Goal: Task Accomplishment & Management: Use online tool/utility

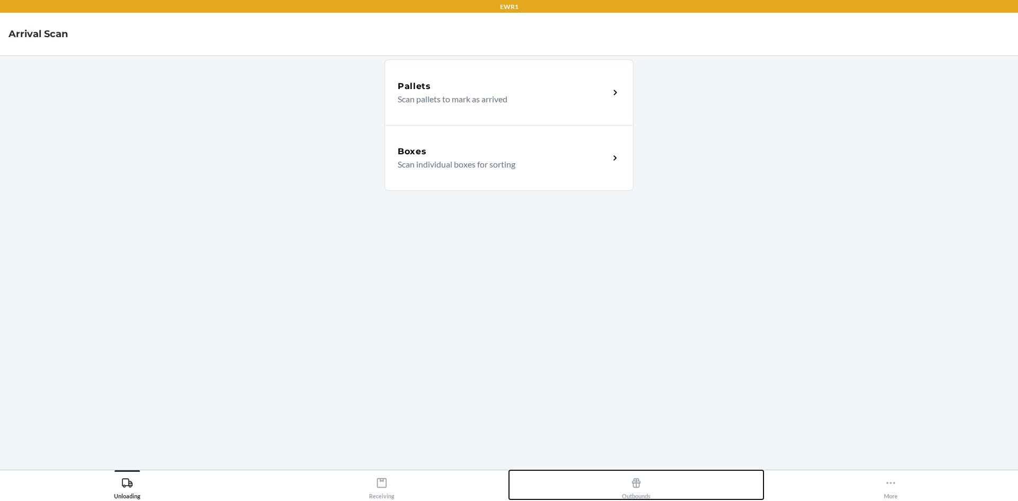
click at [632, 489] on div "Outbounds" at bounding box center [636, 486] width 29 height 27
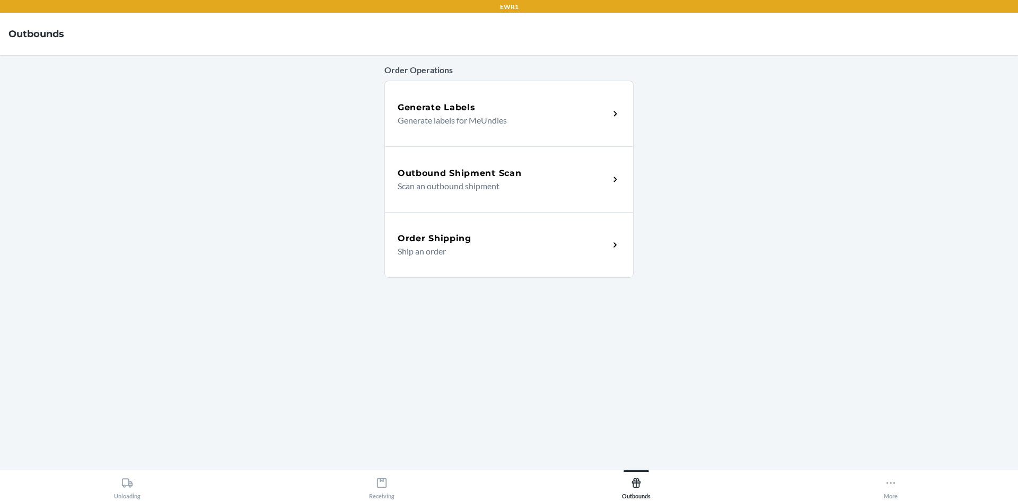
click at [438, 156] on div "Outbound Shipment Scan Scan an outbound shipment" at bounding box center [508, 179] width 249 height 66
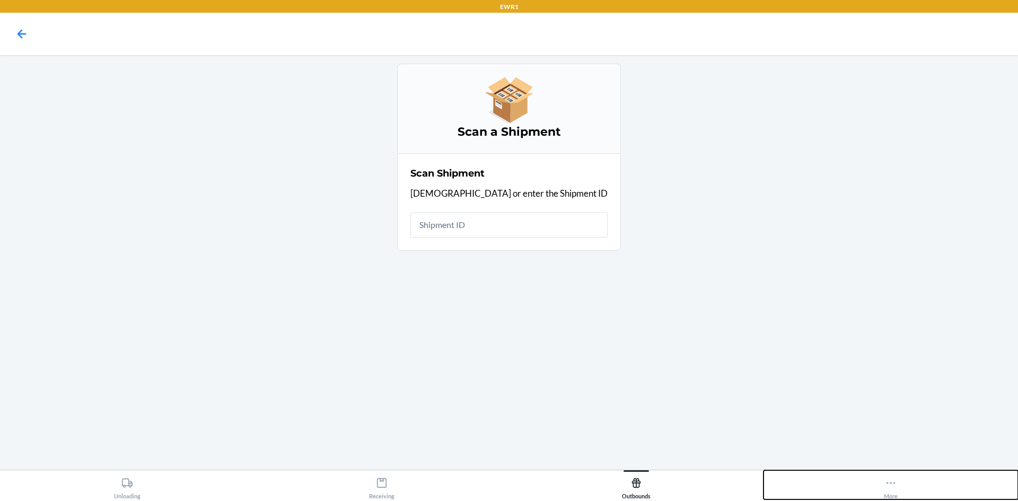
click at [889, 486] on icon at bounding box center [891, 483] width 12 height 12
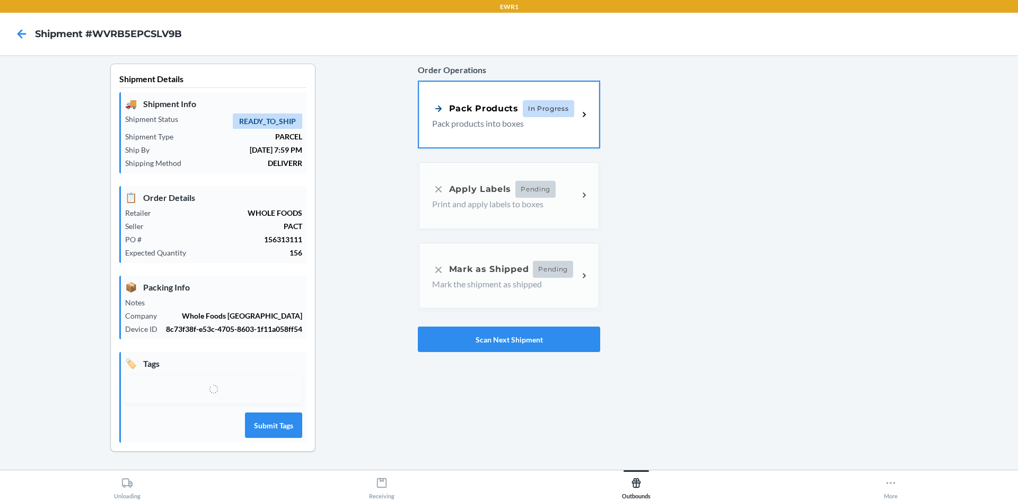
click at [504, 119] on p "Pack products into boxes" at bounding box center [501, 123] width 138 height 13
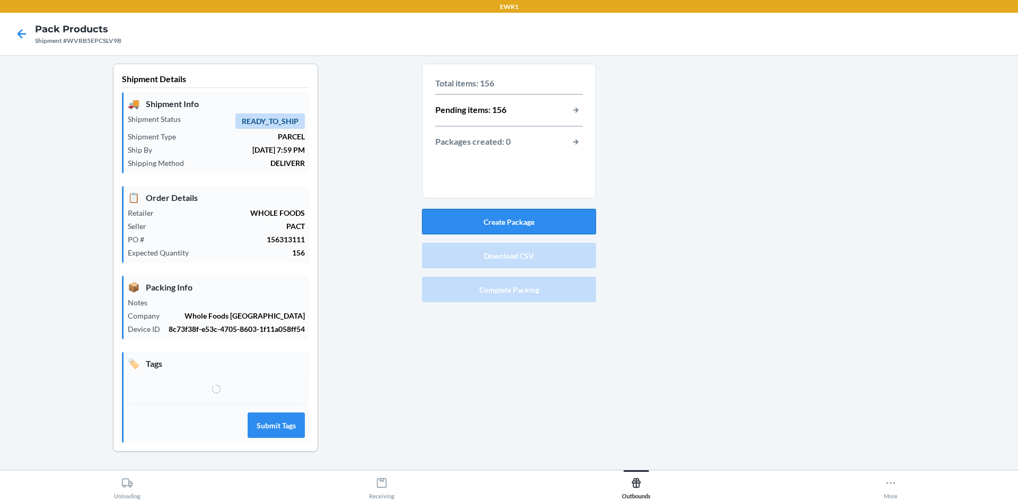
click at [544, 220] on button "Create Package" at bounding box center [509, 221] width 174 height 25
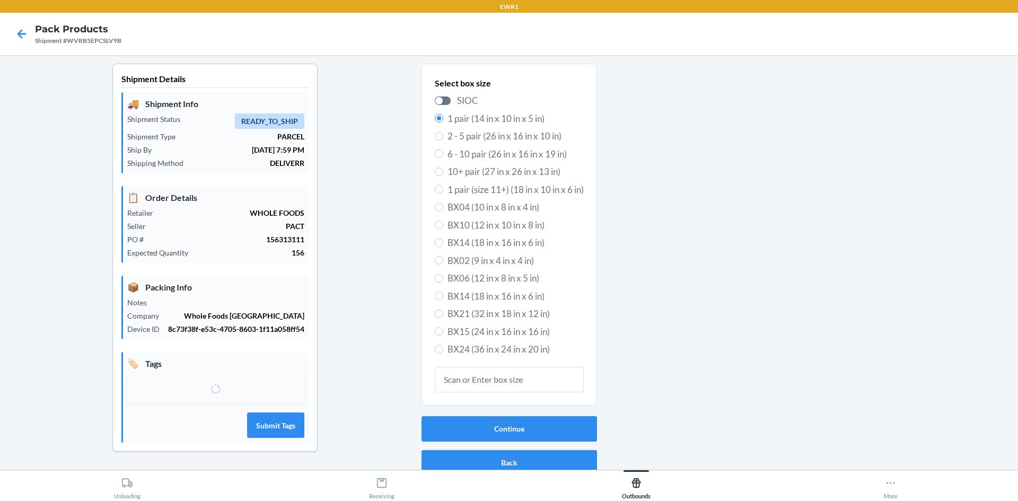
drag, startPoint x: 522, startPoint y: 332, endPoint x: 527, endPoint y: 339, distance: 8.7
click at [523, 333] on span "BX15 (24 in x 16 in x 16 in)" at bounding box center [516, 332] width 136 height 14
click at [443, 333] on input "BX15 (24 in x 16 in x 16 in)" at bounding box center [439, 331] width 8 height 8
radio input "true"
radio input "false"
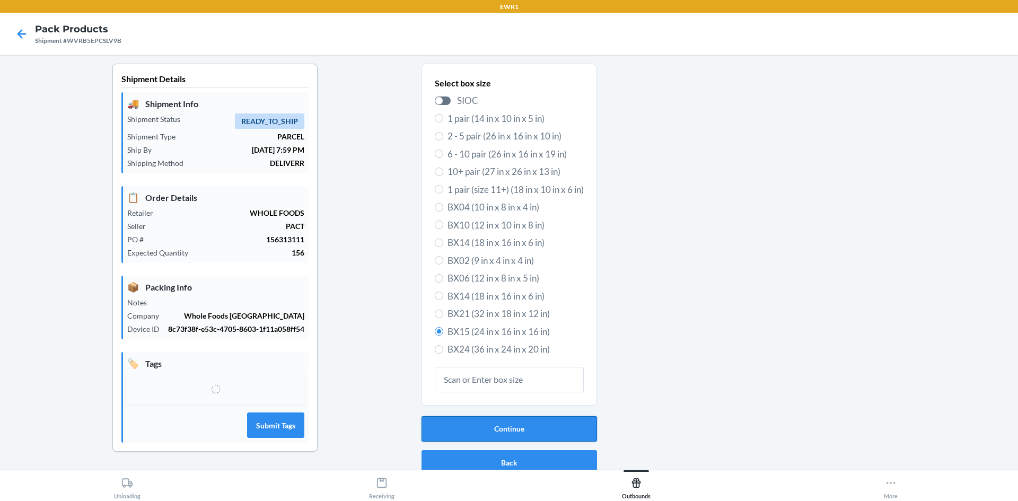
click at [537, 426] on button "Continue" at bounding box center [510, 428] width 176 height 25
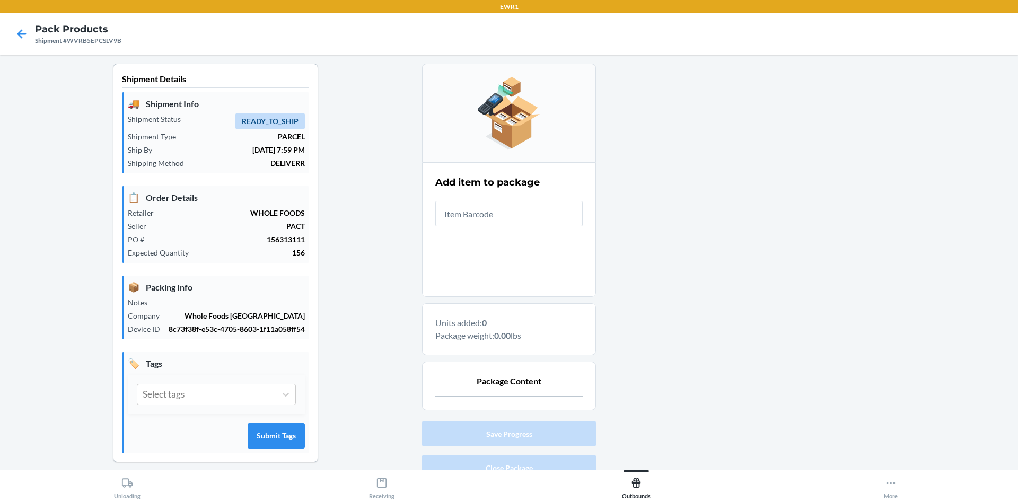
click at [454, 211] on input "text" at bounding box center [508, 213] width 147 height 25
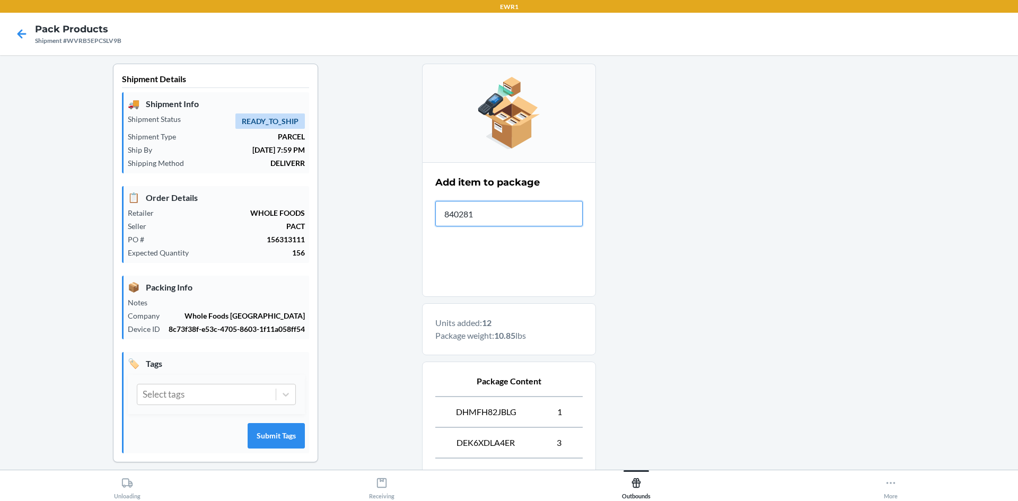
type input "8402812"
type input "197551174264"
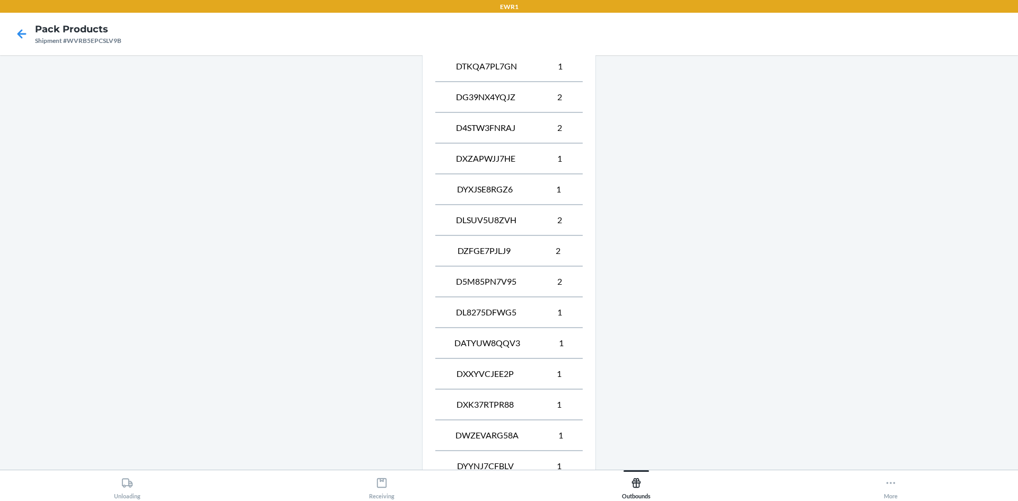
scroll to position [685, 0]
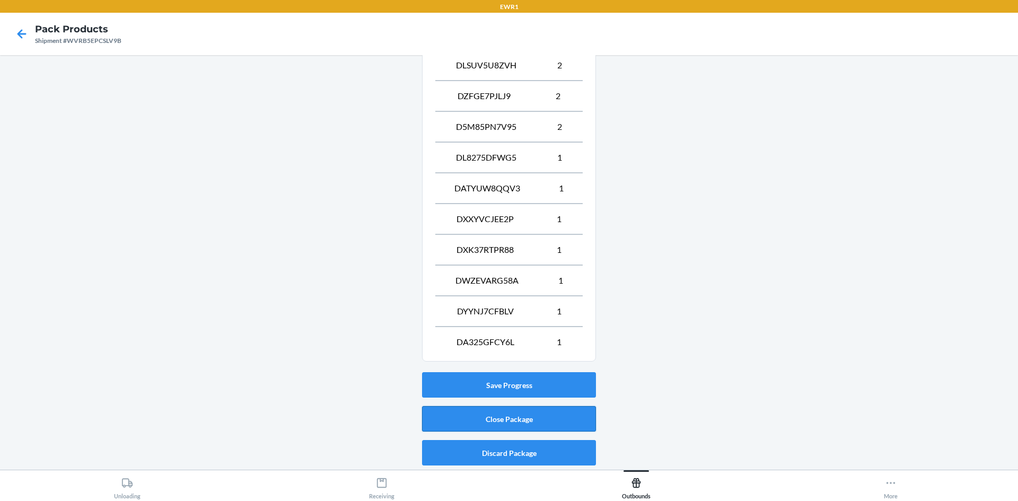
click at [570, 430] on button "Close Package" at bounding box center [509, 418] width 174 height 25
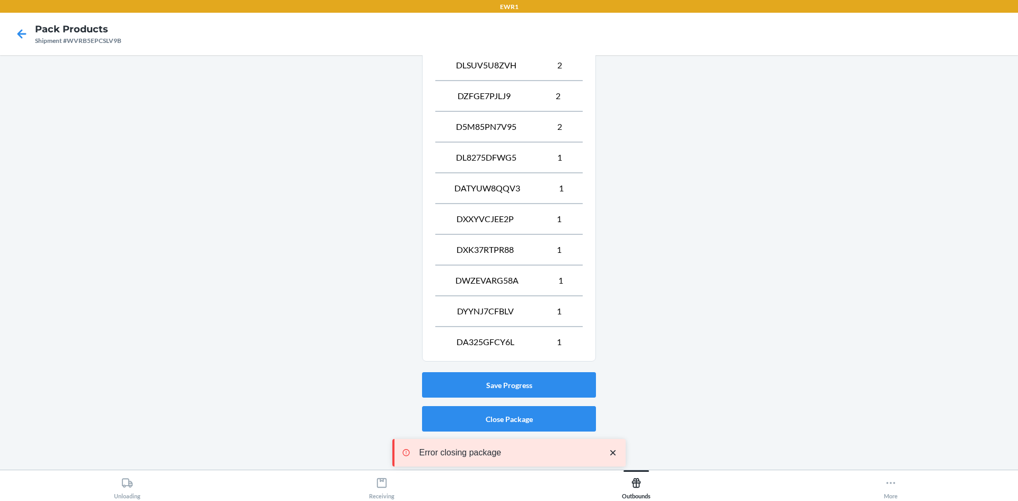
click at [615, 452] on icon "close toast" at bounding box center [612, 452] width 5 height 5
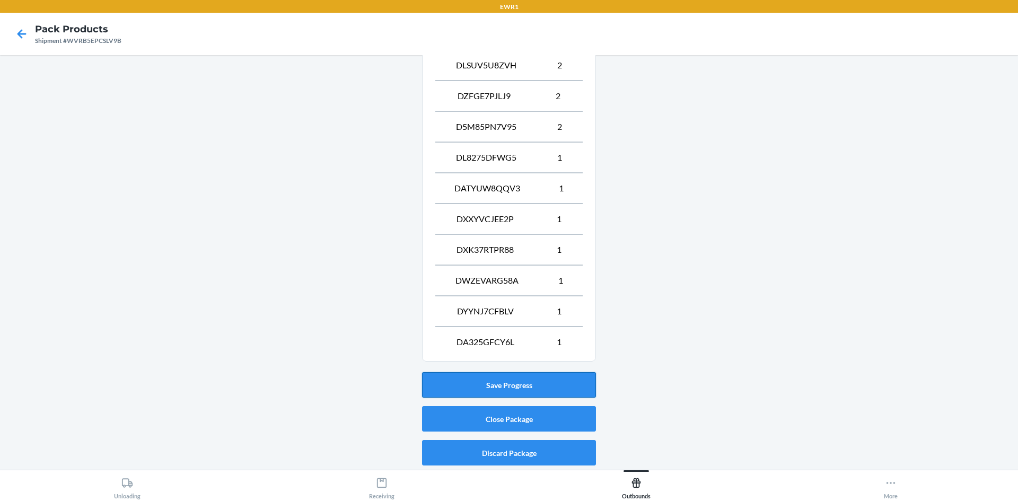
click at [539, 383] on button "Save Progress" at bounding box center [509, 384] width 174 height 25
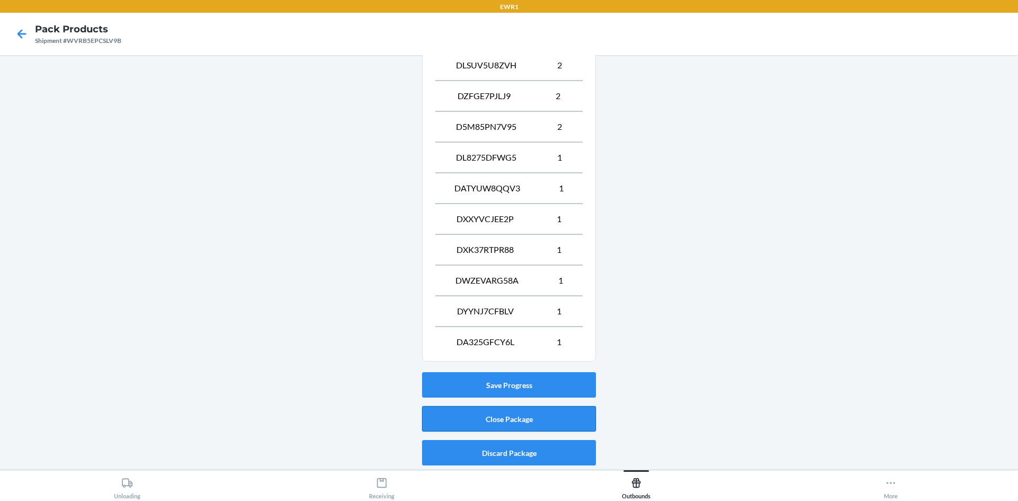
click at [523, 424] on button "Close Package" at bounding box center [509, 418] width 174 height 25
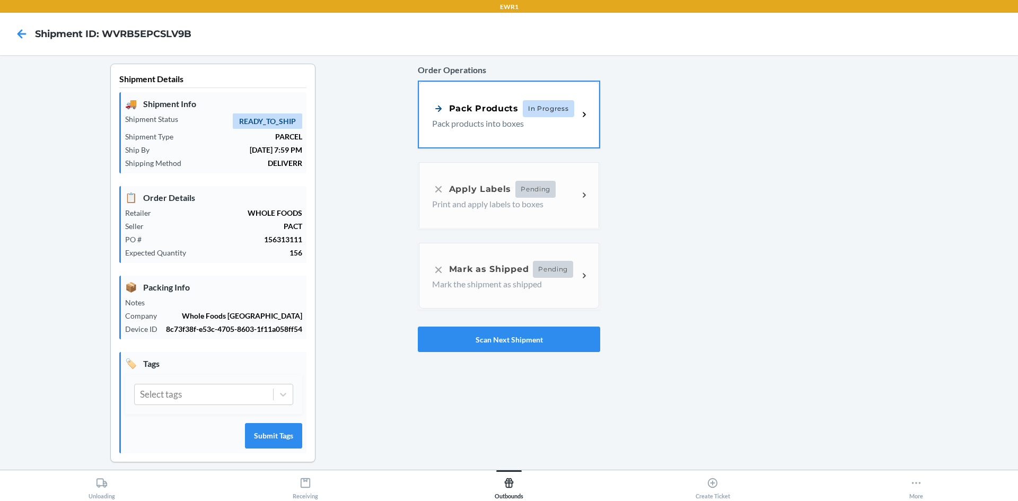
click at [509, 127] on p "Pack products into boxes" at bounding box center [501, 123] width 138 height 13
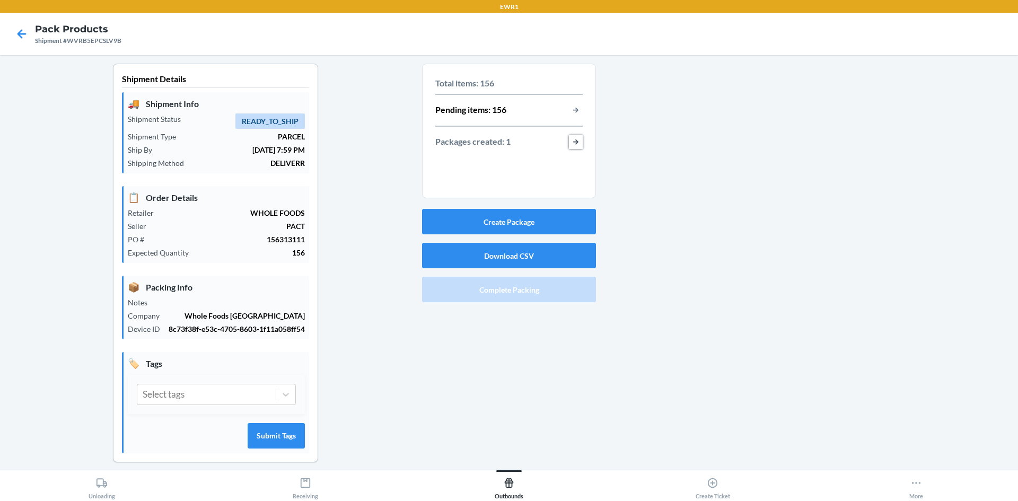
click at [575, 142] on button "button-view-packages-created" at bounding box center [576, 142] width 14 height 14
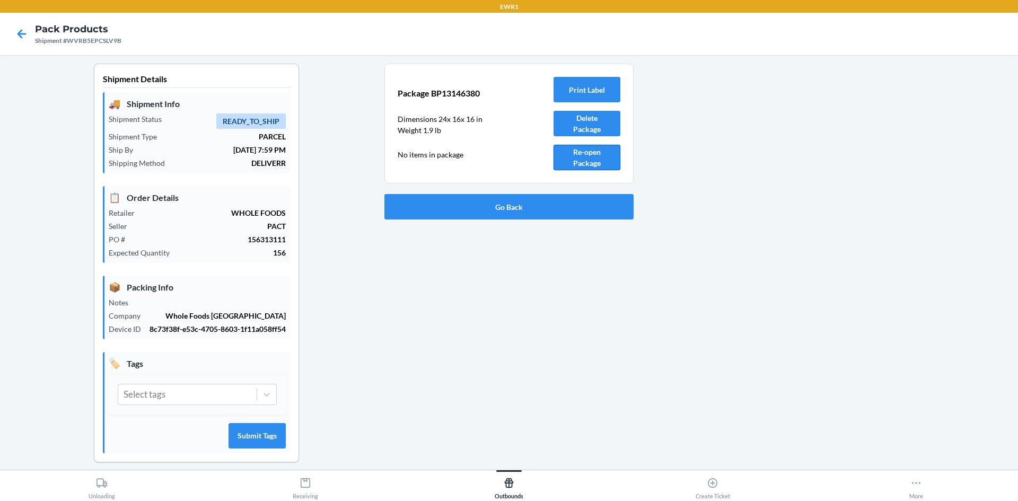
click at [592, 156] on button "Re-open Package" at bounding box center [587, 157] width 67 height 25
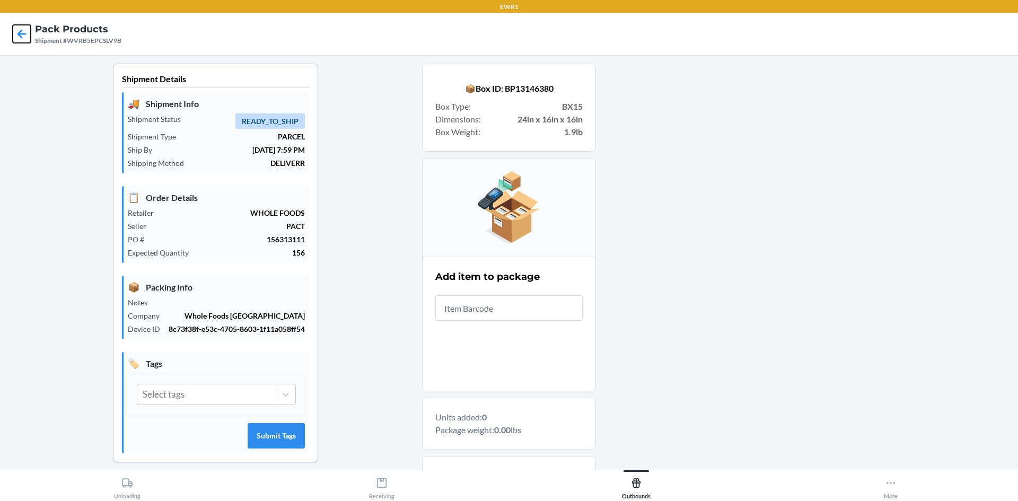
click at [25, 34] on icon at bounding box center [21, 33] width 9 height 9
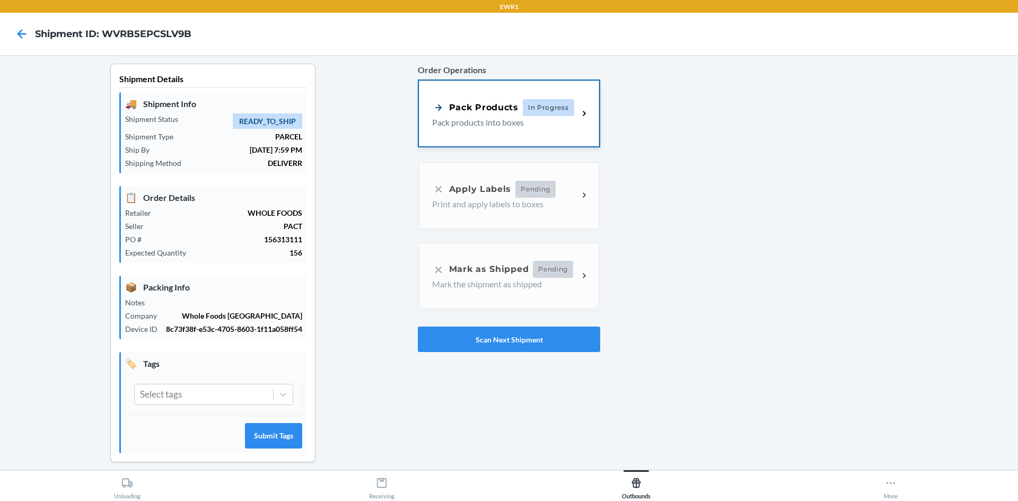
click at [553, 122] on p "Pack products into boxes" at bounding box center [501, 122] width 138 height 13
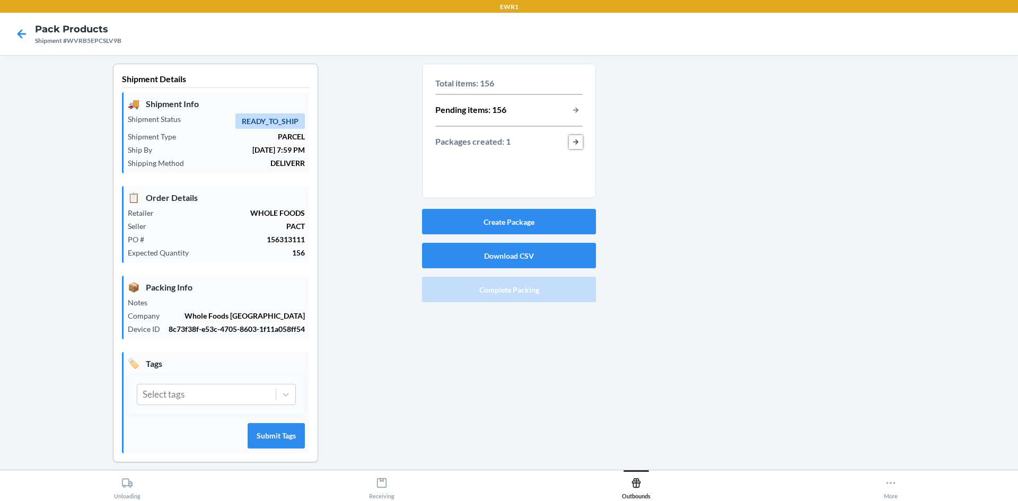
click at [569, 138] on button "button-view-packages-created" at bounding box center [576, 142] width 14 height 14
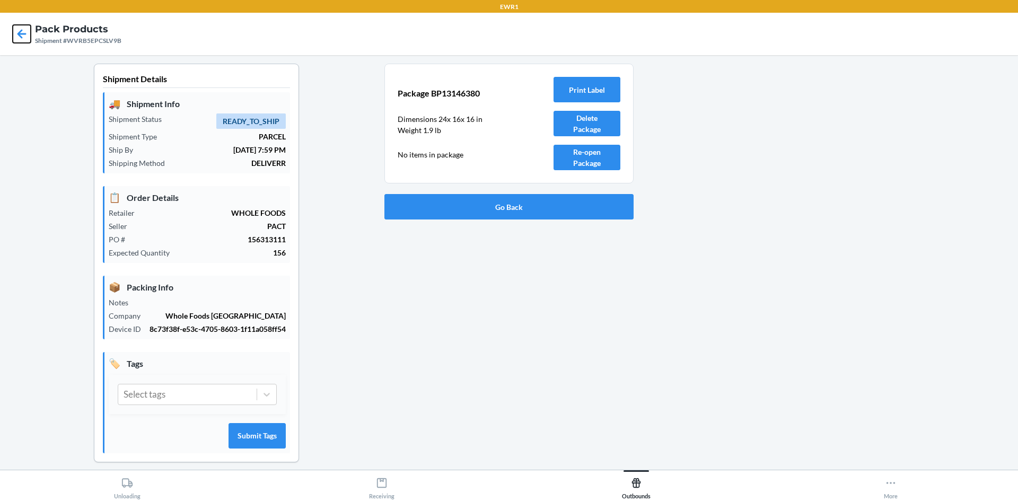
click at [17, 33] on icon at bounding box center [22, 34] width 18 height 18
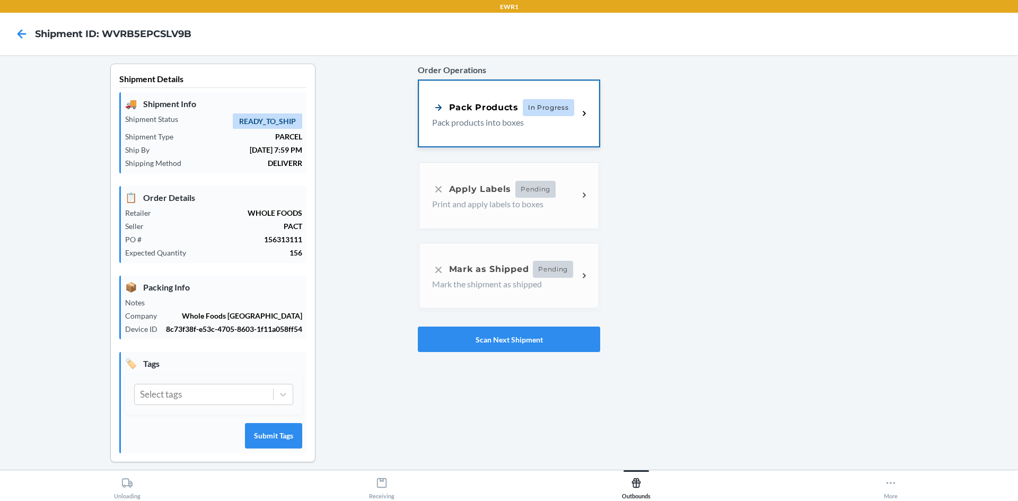
click at [506, 103] on div "Pack Products" at bounding box center [475, 107] width 86 height 13
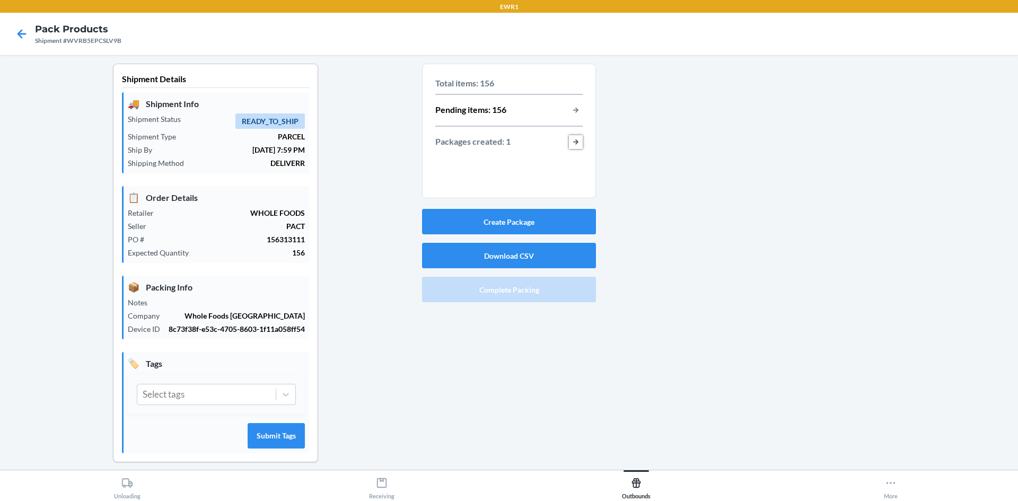
click at [575, 144] on button "button-view-packages-created" at bounding box center [576, 142] width 14 height 14
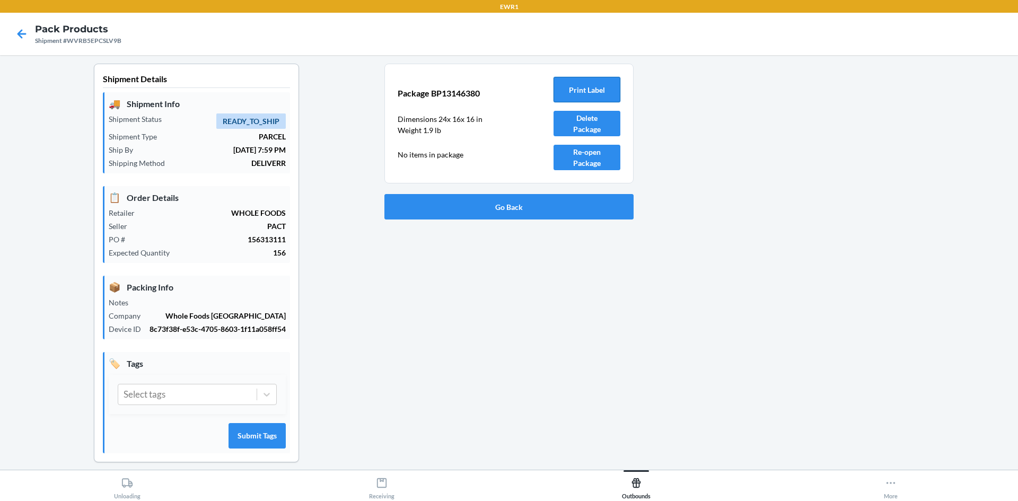
click at [600, 85] on button "Print Label" at bounding box center [587, 89] width 67 height 25
click at [574, 124] on button "Delete Package" at bounding box center [587, 123] width 67 height 25
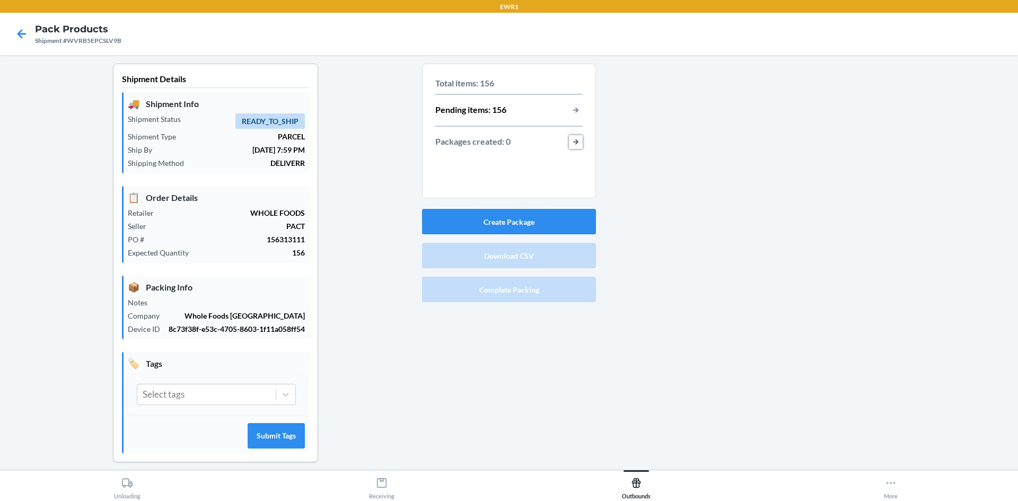
click at [570, 143] on button "button-view-packages-created" at bounding box center [576, 142] width 14 height 14
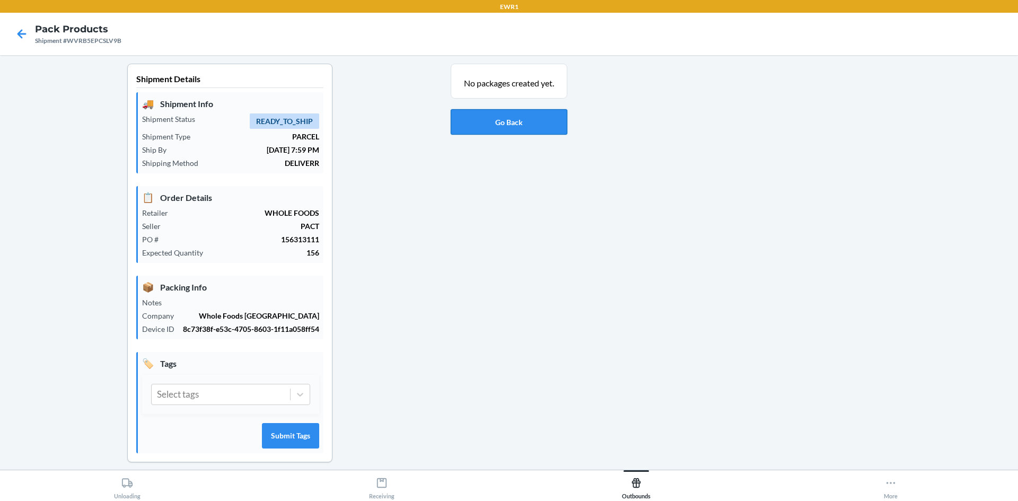
click at [504, 127] on button "Go Back" at bounding box center [509, 121] width 117 height 25
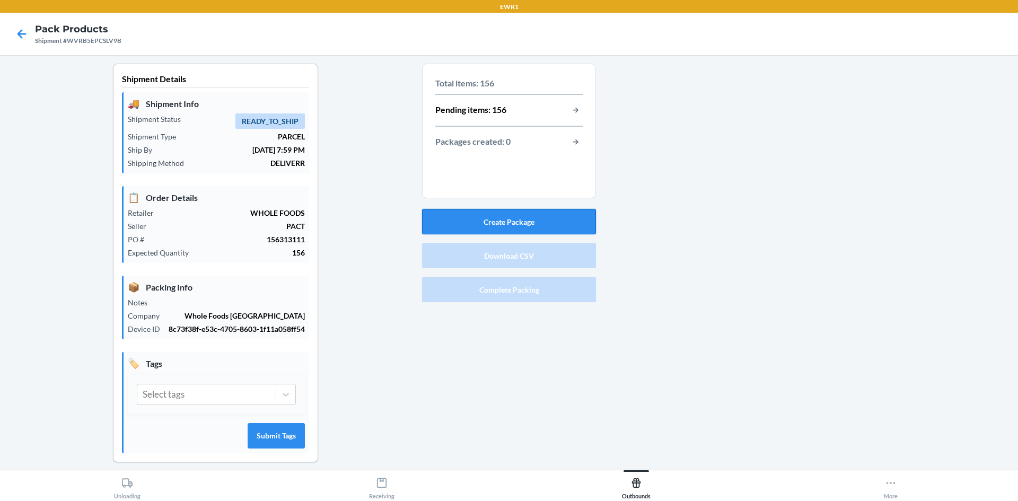
click at [549, 220] on button "Create Package" at bounding box center [509, 221] width 174 height 25
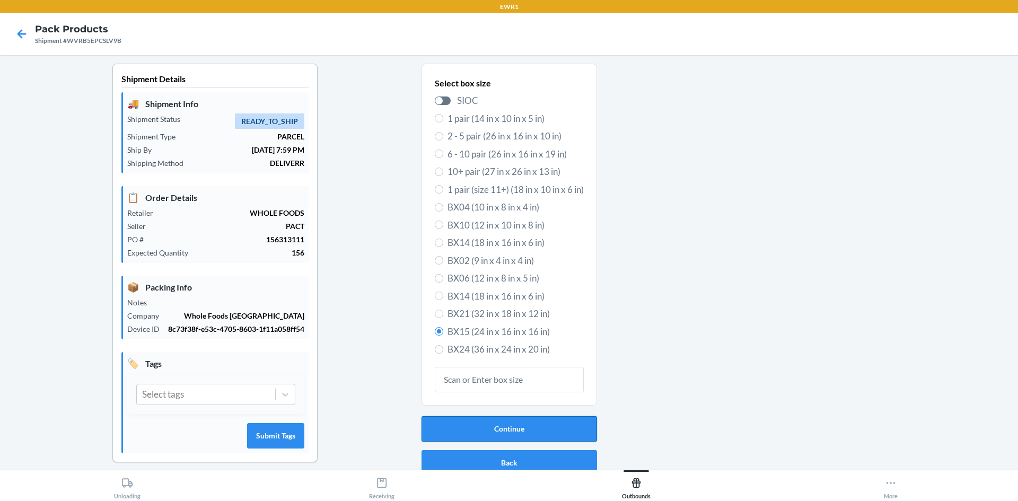
click at [505, 437] on button "Continue" at bounding box center [510, 428] width 176 height 25
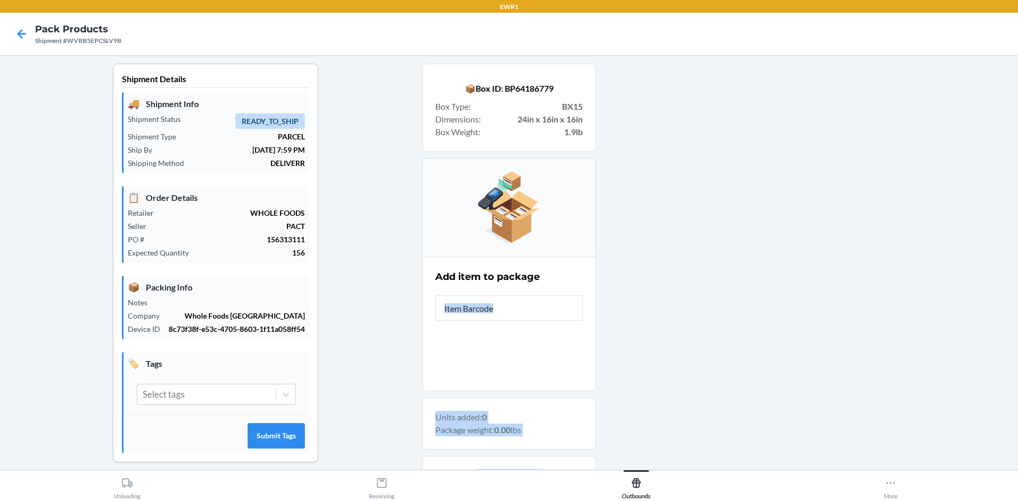
click at [614, 388] on div "Shipment Details 🚚 Shipment Info Shipment Status READY_TO_SHIP Shipment Type PA…" at bounding box center [508, 338] width 1001 height 549
click at [457, 310] on input "text" at bounding box center [508, 307] width 147 height 25
type input "1975"
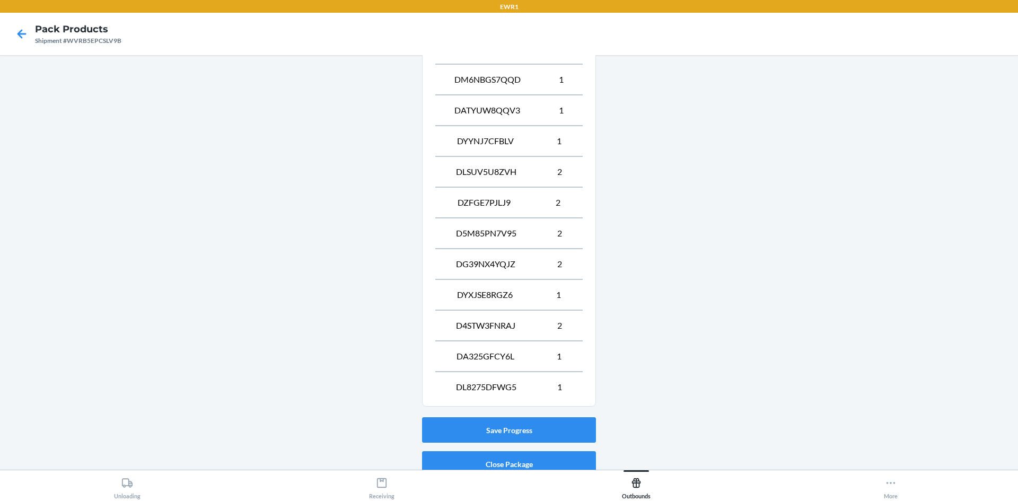
scroll to position [718, 0]
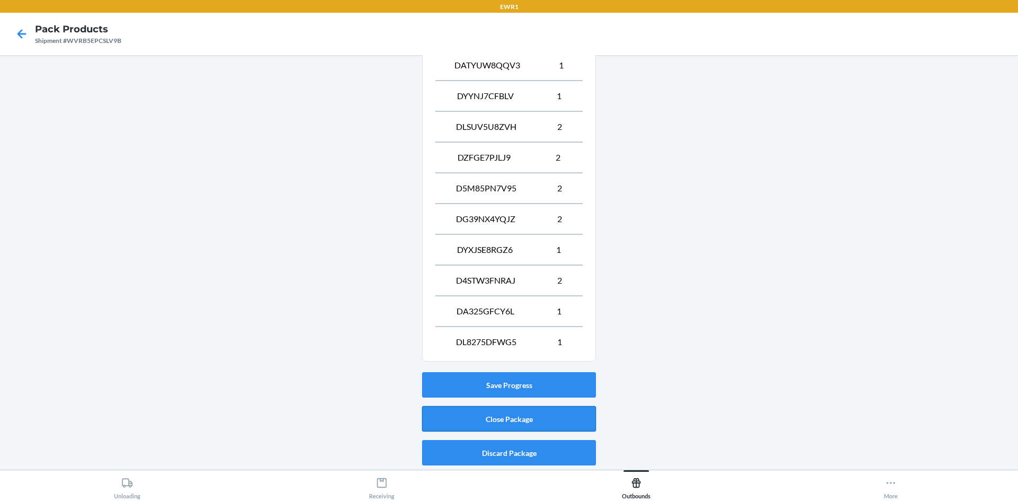
click at [475, 421] on button "Close Package" at bounding box center [509, 418] width 174 height 25
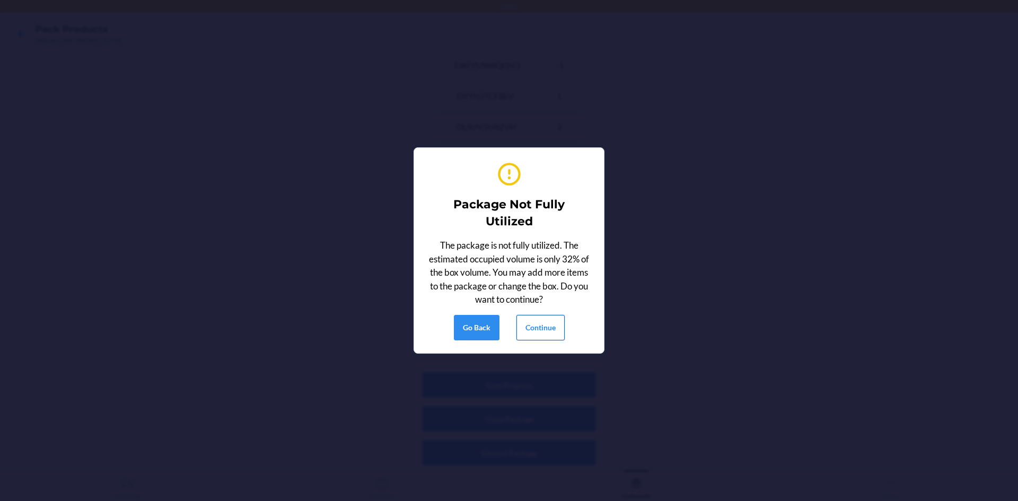
drag, startPoint x: 568, startPoint y: 320, endPoint x: 550, endPoint y: 321, distance: 17.5
click at [556, 321] on div "Go Back Continue" at bounding box center [509, 327] width 164 height 25
click at [550, 321] on button "Continue" at bounding box center [541, 327] width 48 height 25
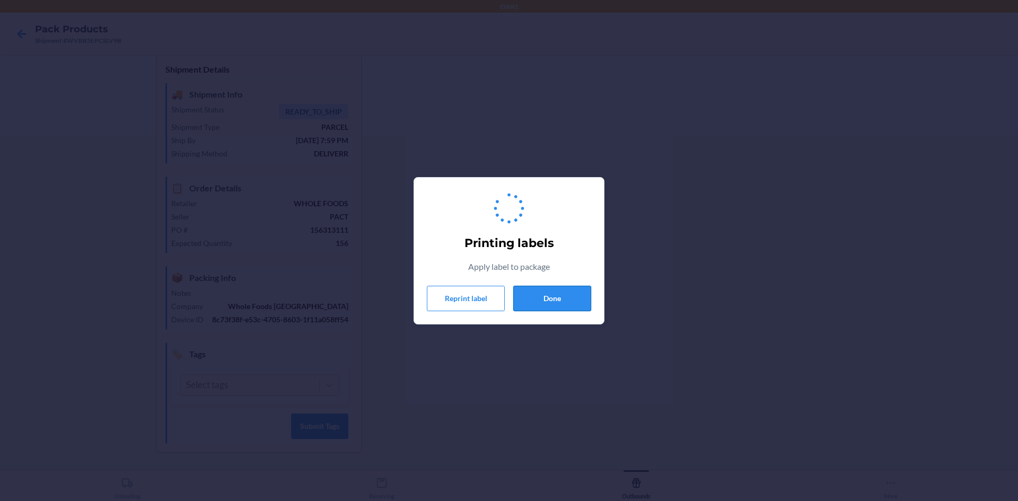
click at [561, 303] on button "Done" at bounding box center [552, 298] width 78 height 25
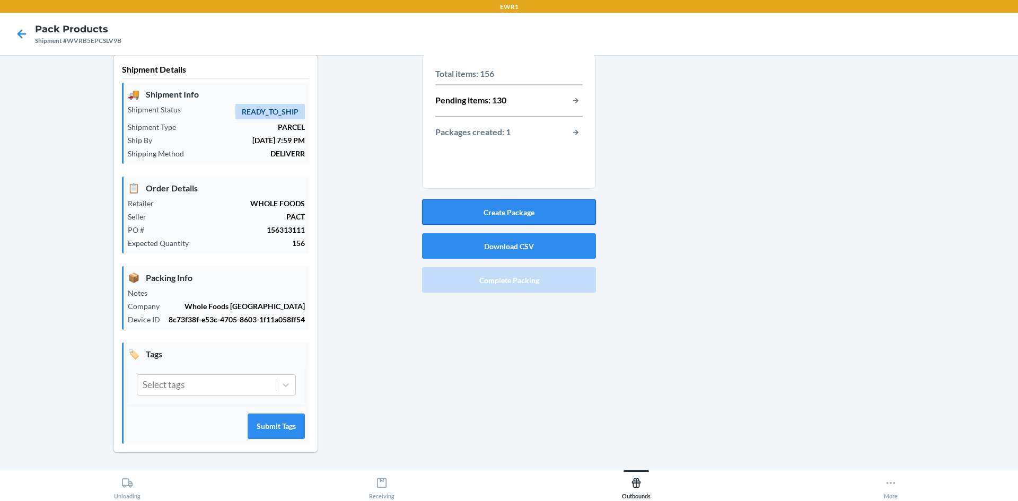
click at [497, 215] on button "Create Package" at bounding box center [509, 211] width 174 height 25
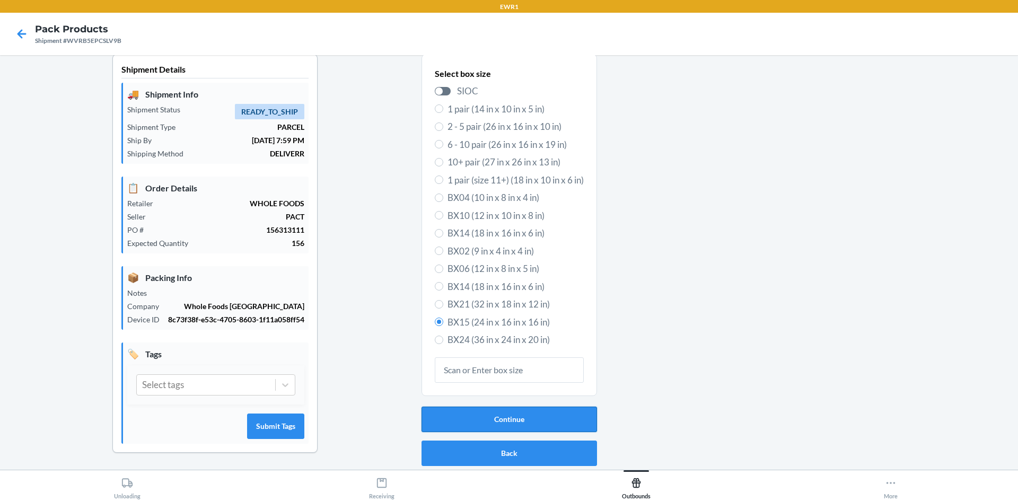
click at [514, 414] on button "Continue" at bounding box center [510, 419] width 176 height 25
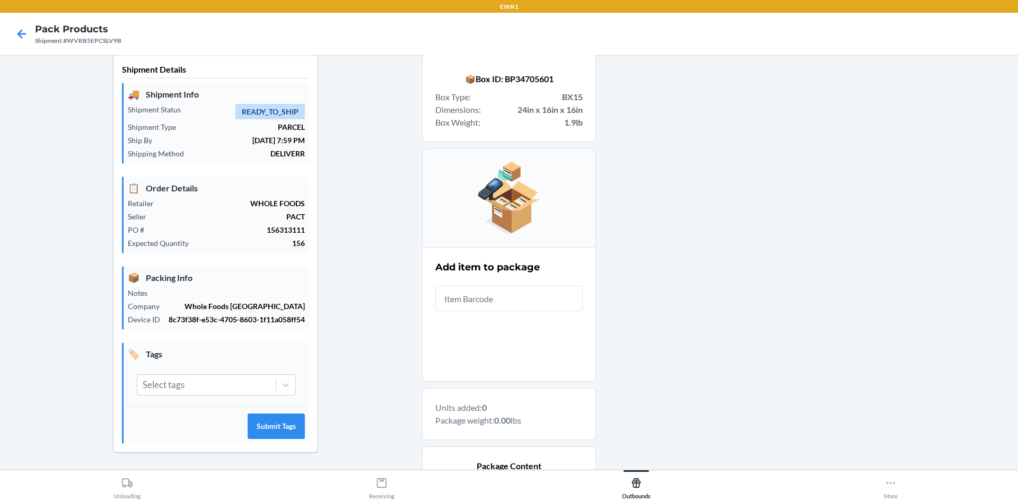
click at [446, 303] on input "text" at bounding box center [508, 298] width 147 height 25
click at [515, 377] on section "Add item to package" at bounding box center [509, 314] width 174 height 135
drag, startPoint x: 927, startPoint y: 391, endPoint x: 935, endPoint y: 393, distance: 7.7
click at [935, 393] on div "Shipment Details 🚚 Shipment Info Shipment Status READY_TO_SHIP Shipment Type PA…" at bounding box center [508, 354] width 1001 height 601
click at [472, 296] on input "text" at bounding box center [508, 298] width 147 height 25
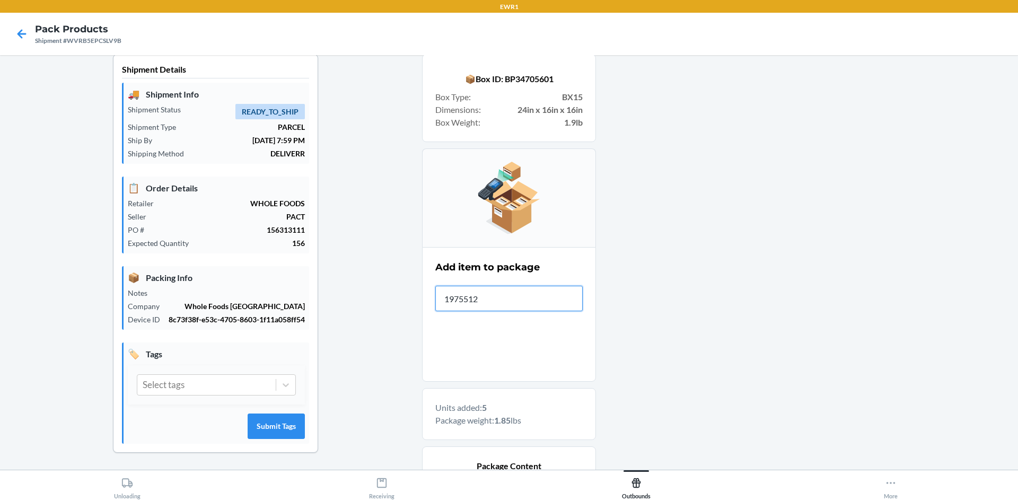
type input "19755126"
drag, startPoint x: 545, startPoint y: 290, endPoint x: 526, endPoint y: 300, distance: 21.1
click at [543, 292] on input "840281208005" at bounding box center [508, 298] width 147 height 25
drag, startPoint x: 479, startPoint y: 299, endPoint x: 392, endPoint y: 302, distance: 87.0
drag, startPoint x: 392, startPoint y: 302, endPoint x: 546, endPoint y: 300, distance: 153.8
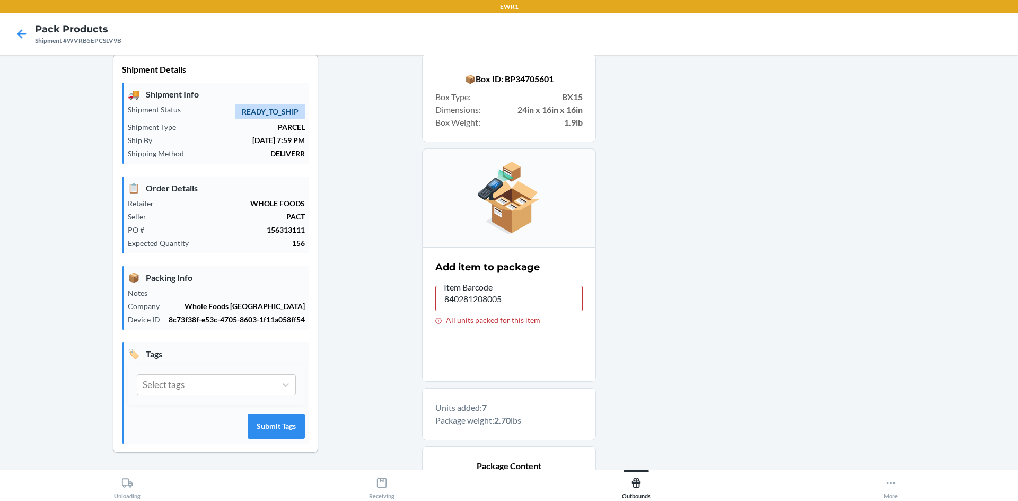
click at [570, 312] on label "Item Barcode 840281208005 All units packed for this item" at bounding box center [508, 303] width 147 height 44
click at [570, 311] on input "840281208005" at bounding box center [508, 298] width 147 height 25
drag, startPoint x: 538, startPoint y: 296, endPoint x: 428, endPoint y: 293, distance: 110.4
click at [428, 295] on section "Add item to package Item Barcode 840281208005 All units packed for this item" at bounding box center [509, 314] width 174 height 135
drag, startPoint x: 502, startPoint y: 296, endPoint x: 315, endPoint y: 268, distance: 189.2
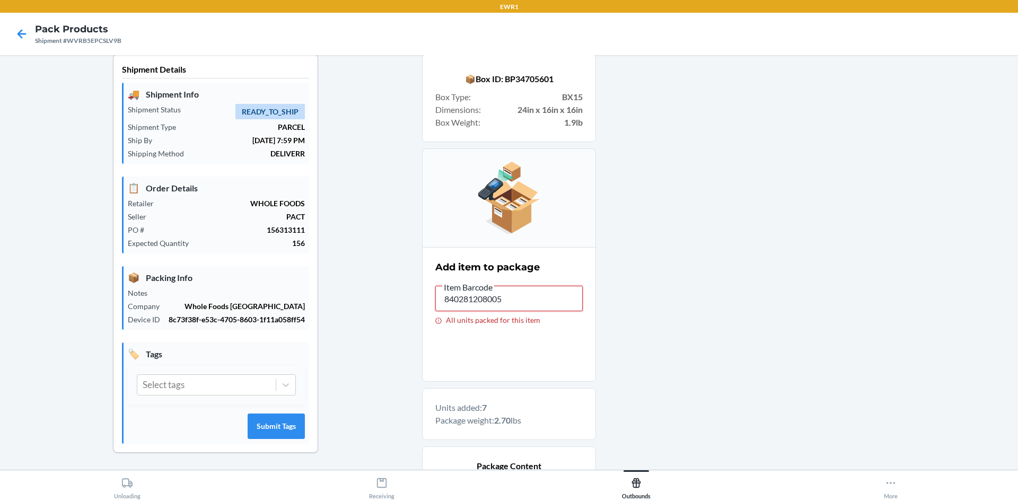
click at [313, 268] on div "Shipment Details 🚚 Shipment Info Shipment Status READY_TO_SHIP Shipment Type PA…" at bounding box center [508, 431] width 1001 height 755
drag, startPoint x: 505, startPoint y: 292, endPoint x: 359, endPoint y: 277, distance: 147.1
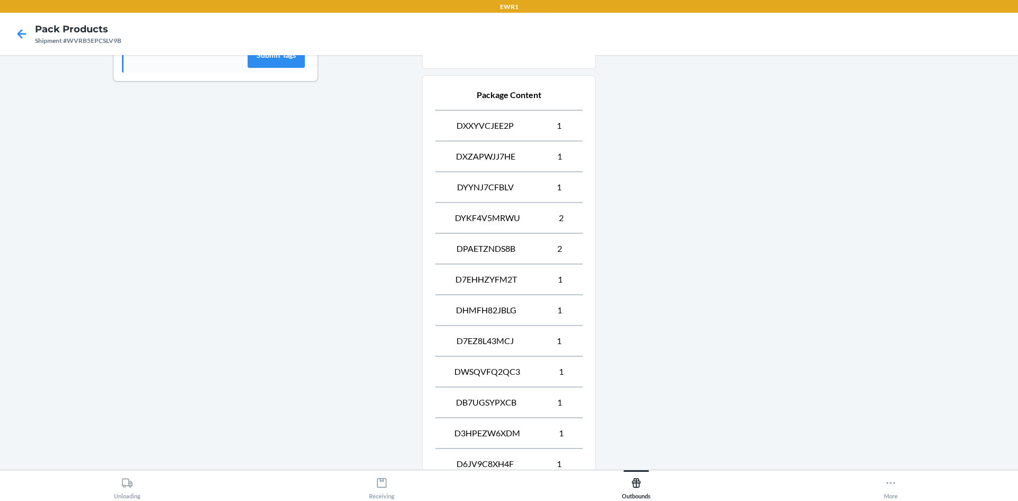
scroll to position [533, 0]
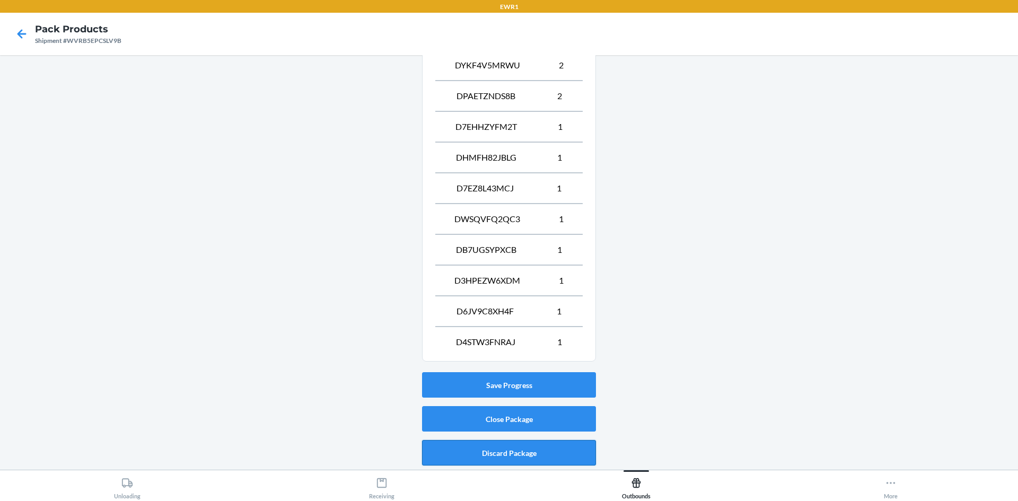
click at [526, 451] on button "Discard Package" at bounding box center [509, 452] width 174 height 25
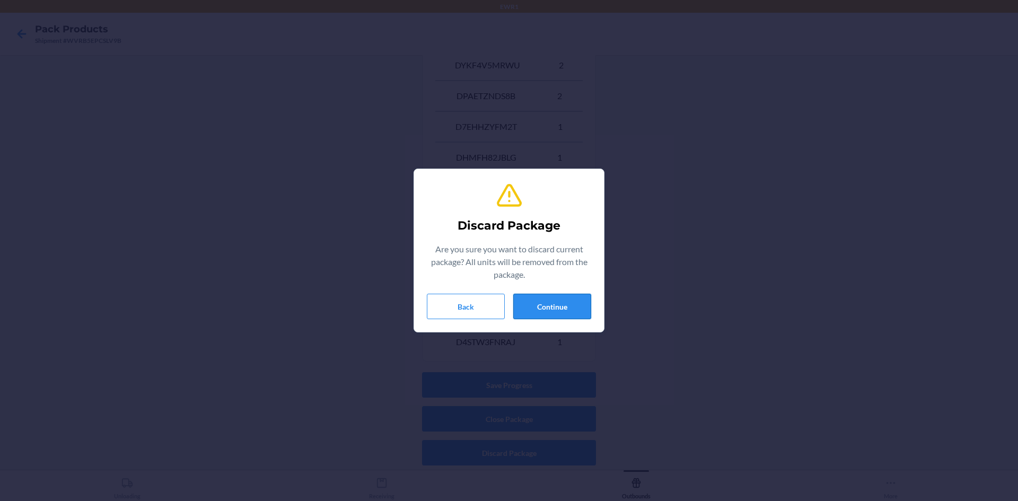
click at [548, 304] on button "Continue" at bounding box center [552, 306] width 78 height 25
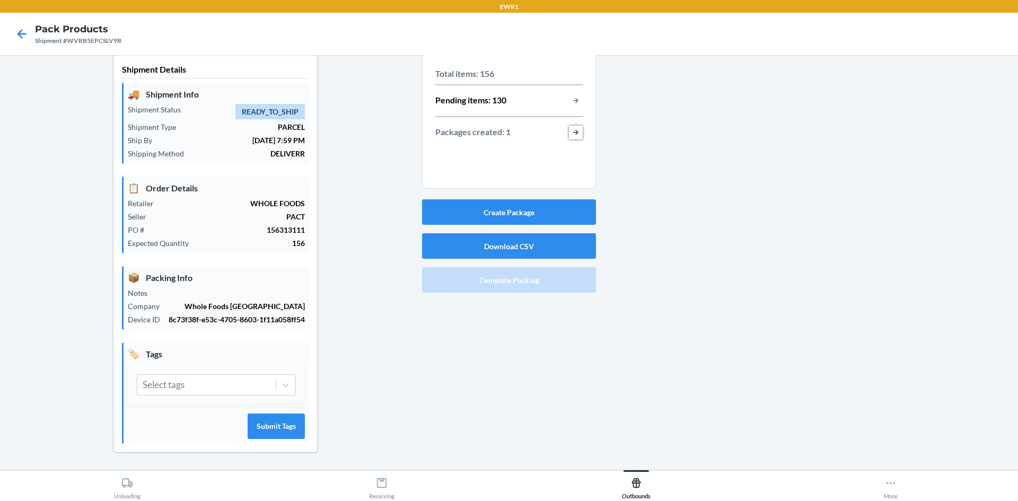
click at [575, 132] on button "button-view-packages-created" at bounding box center [576, 133] width 14 height 14
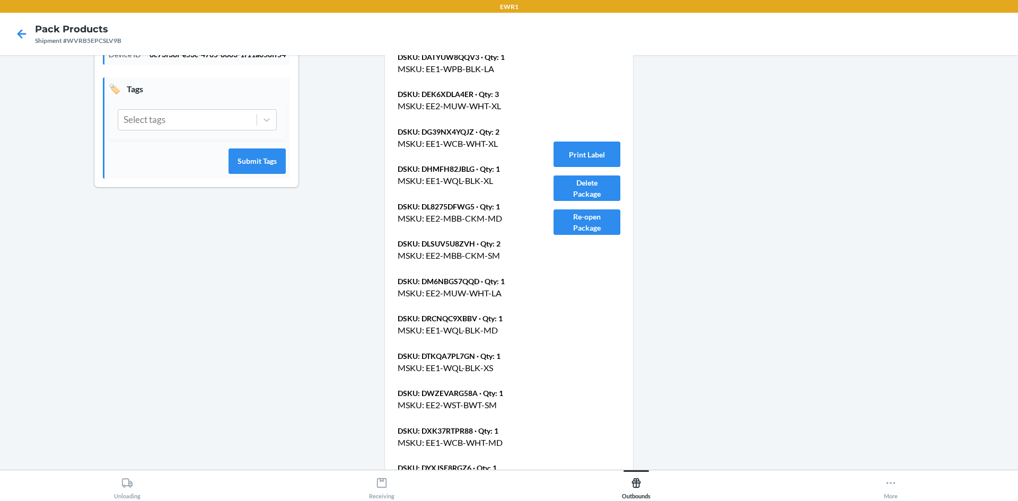
scroll to position [433, 0]
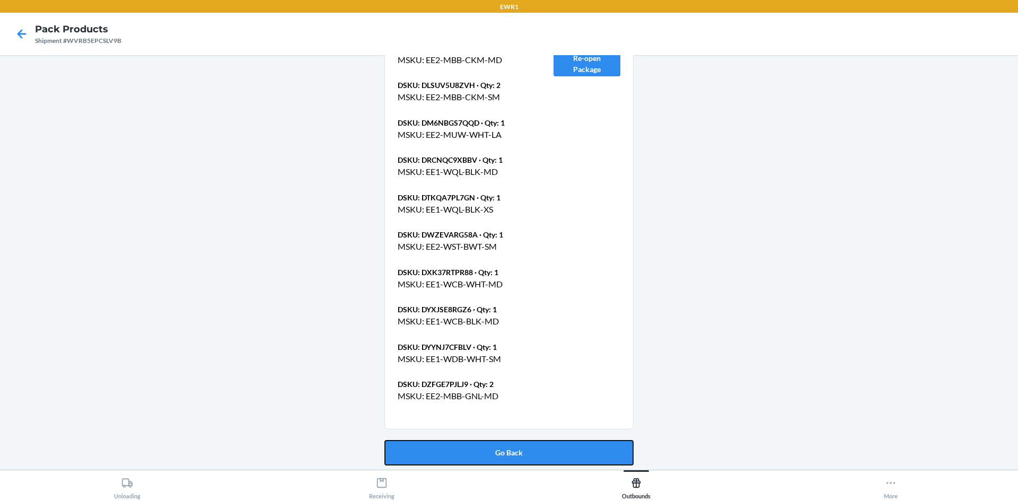
drag, startPoint x: 562, startPoint y: 444, endPoint x: 564, endPoint y: 371, distance: 73.2
click at [562, 443] on button "Go Back" at bounding box center [508, 452] width 249 height 25
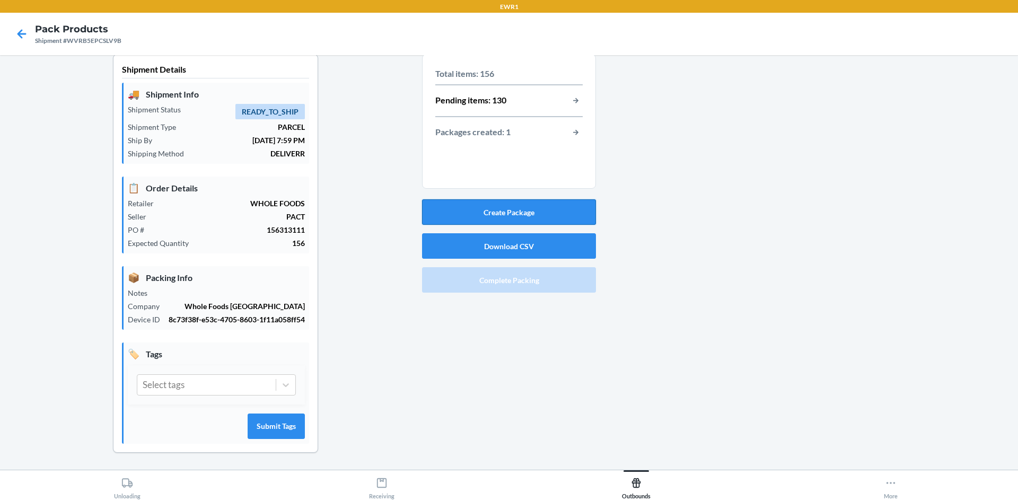
click at [537, 206] on button "Create Package" at bounding box center [509, 211] width 174 height 25
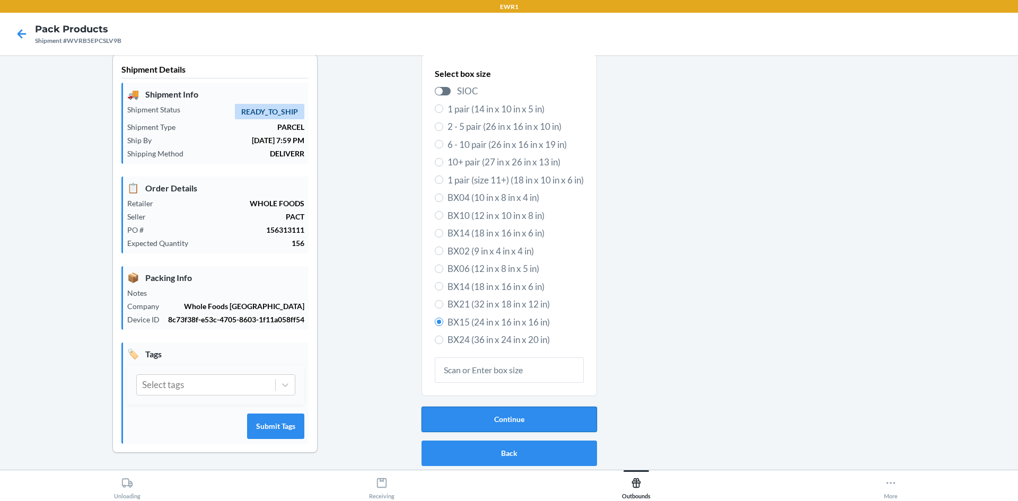
click at [514, 424] on button "Continue" at bounding box center [510, 419] width 176 height 25
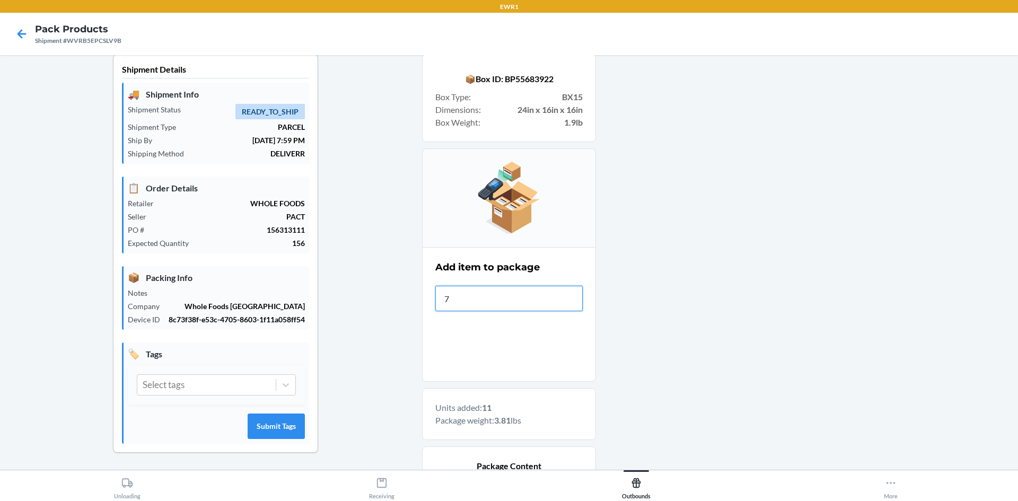
type input "7-"
drag, startPoint x: 95, startPoint y: 260, endPoint x: 666, endPoint y: 252, distance: 571.2
drag, startPoint x: 666, startPoint y: 252, endPoint x: 514, endPoint y: 299, distance: 159.0
click at [516, 308] on label "Item Barcode 7-840322535183 Product does not belong to shipment" at bounding box center [508, 303] width 147 height 44
drag, startPoint x: 513, startPoint y: 298, endPoint x: 370, endPoint y: 283, distance: 144.0
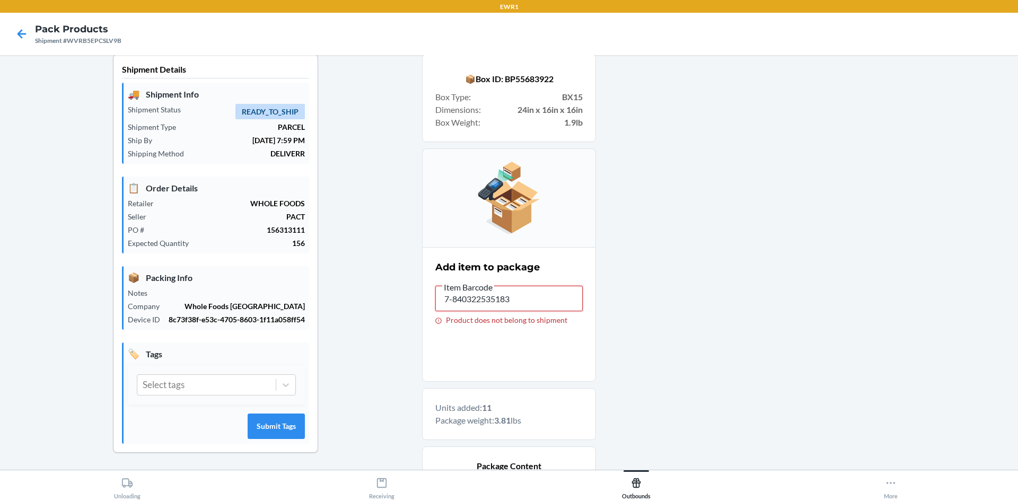
click at [369, 289] on div "Shipment Details 🚚 Shipment Info Shipment Status READY_TO_SHIP Shipment Type PA…" at bounding box center [508, 477] width 1001 height 847
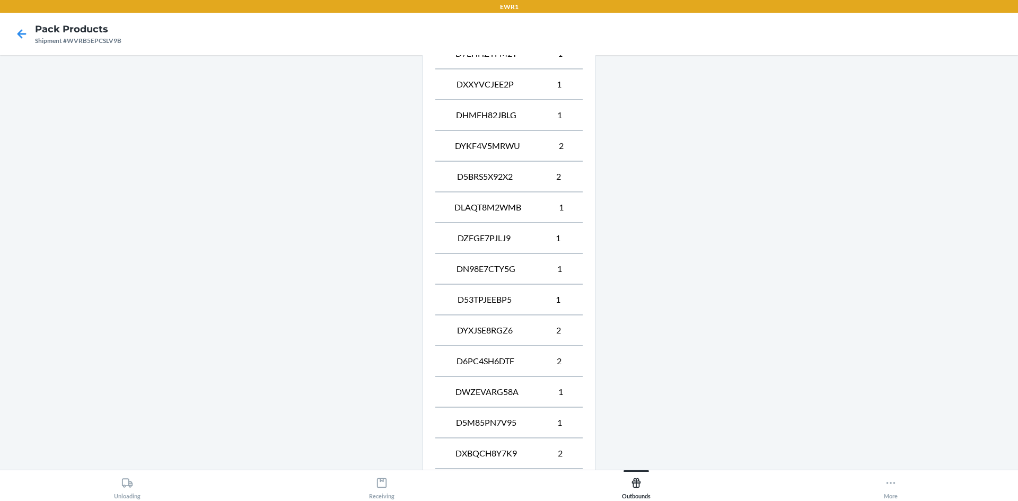
scroll to position [872, 0]
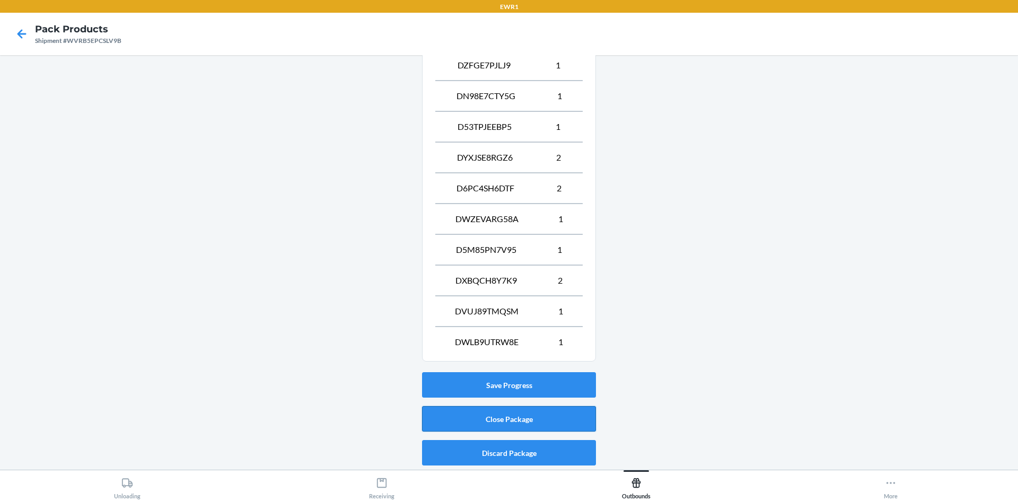
click at [492, 422] on button "Close Package" at bounding box center [509, 418] width 174 height 25
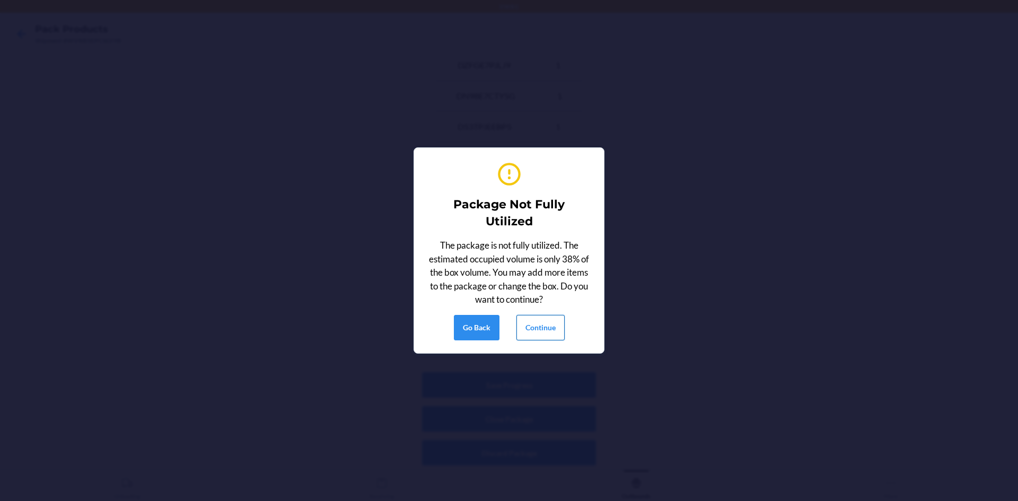
click at [547, 317] on button "Continue" at bounding box center [541, 327] width 48 height 25
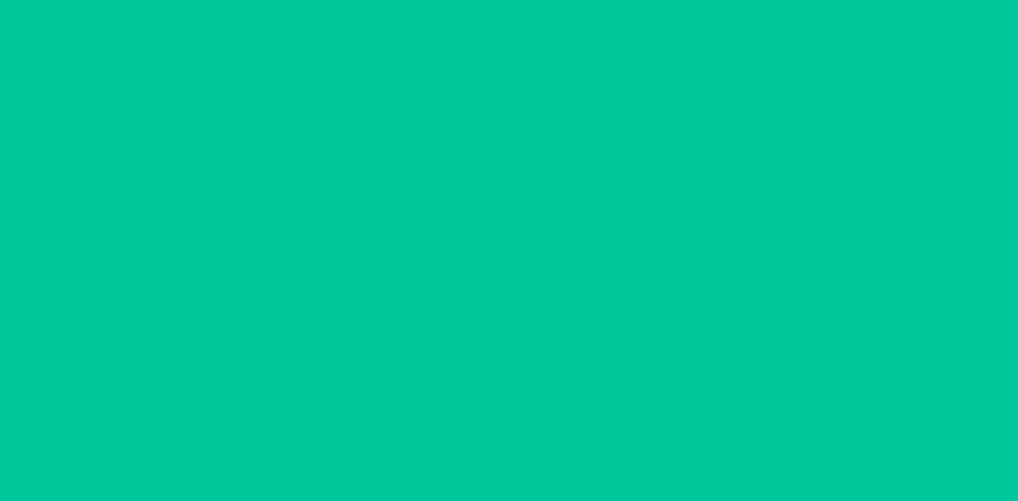
click at [547, 325] on div "Printing labels Apply label to package Reprint label Done" at bounding box center [509, 250] width 1018 height 501
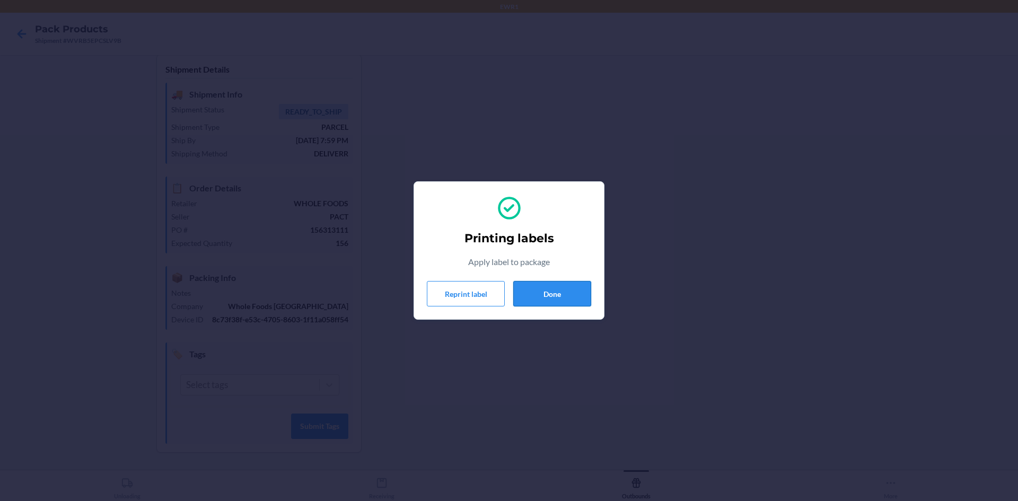
click at [556, 295] on button "Done" at bounding box center [552, 293] width 78 height 25
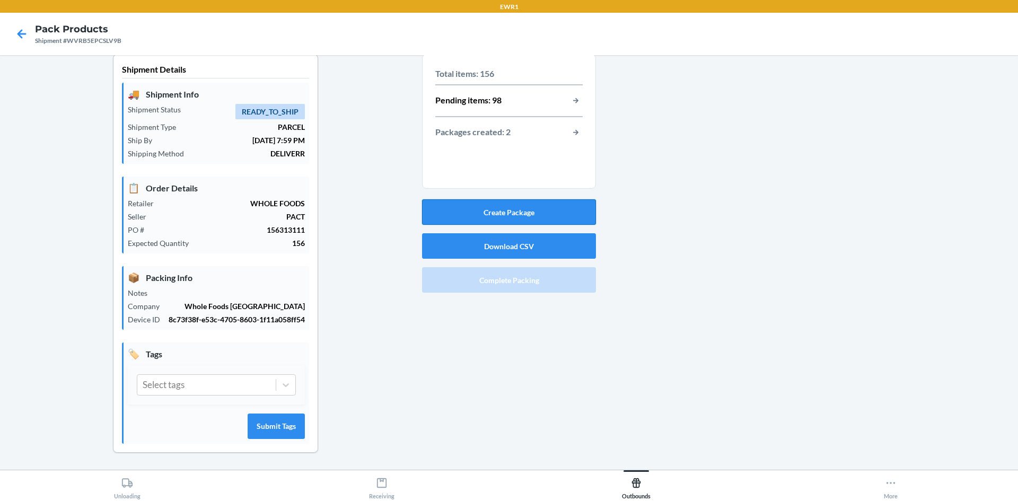
click at [547, 214] on button "Create Package" at bounding box center [509, 211] width 174 height 25
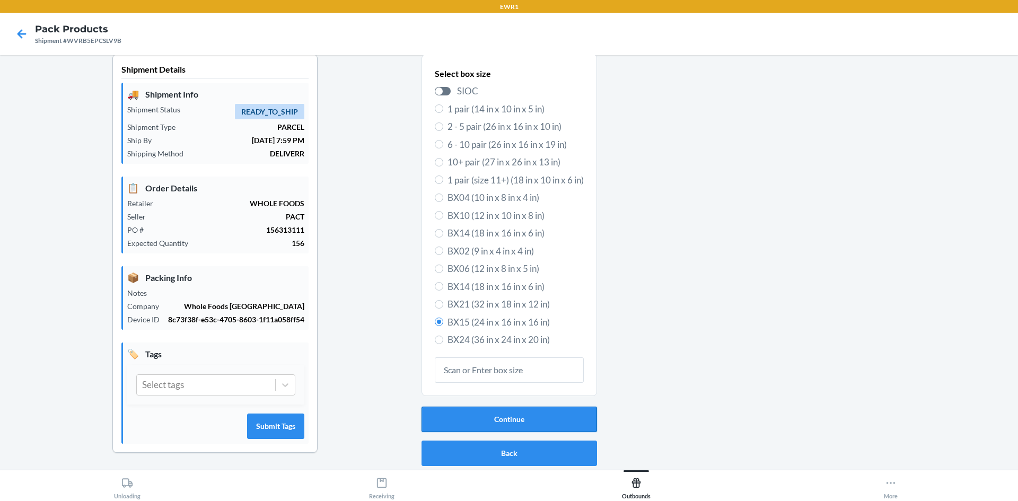
click at [504, 423] on button "Continue" at bounding box center [510, 419] width 176 height 25
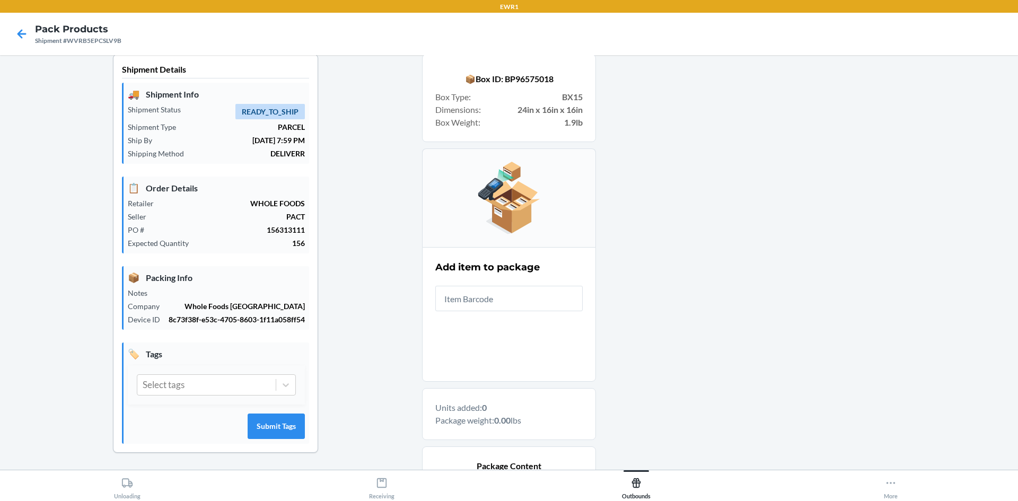
click at [482, 299] on input "text" at bounding box center [508, 298] width 147 height 25
drag, startPoint x: 482, startPoint y: 299, endPoint x: 442, endPoint y: 293, distance: 40.2
click at [442, 293] on input "text" at bounding box center [508, 298] width 147 height 25
click at [474, 297] on input "text" at bounding box center [508, 298] width 147 height 25
click at [488, 294] on input "text" at bounding box center [508, 298] width 147 height 25
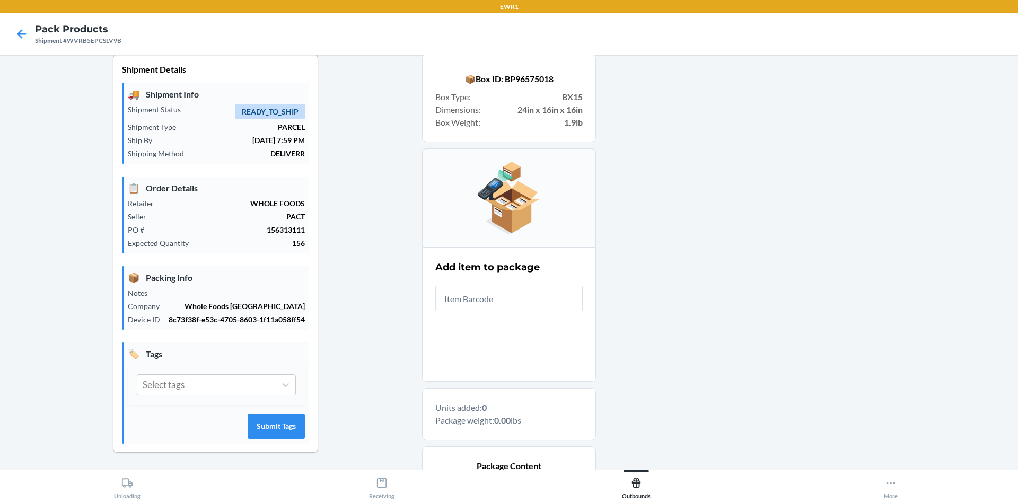
drag, startPoint x: 500, startPoint y: 296, endPoint x: 518, endPoint y: 309, distance: 22.1
click at [517, 309] on input "text" at bounding box center [508, 298] width 147 height 25
click at [519, 305] on input "text" at bounding box center [508, 298] width 147 height 25
click at [519, 299] on input "text" at bounding box center [508, 298] width 147 height 25
type input "197551262015"
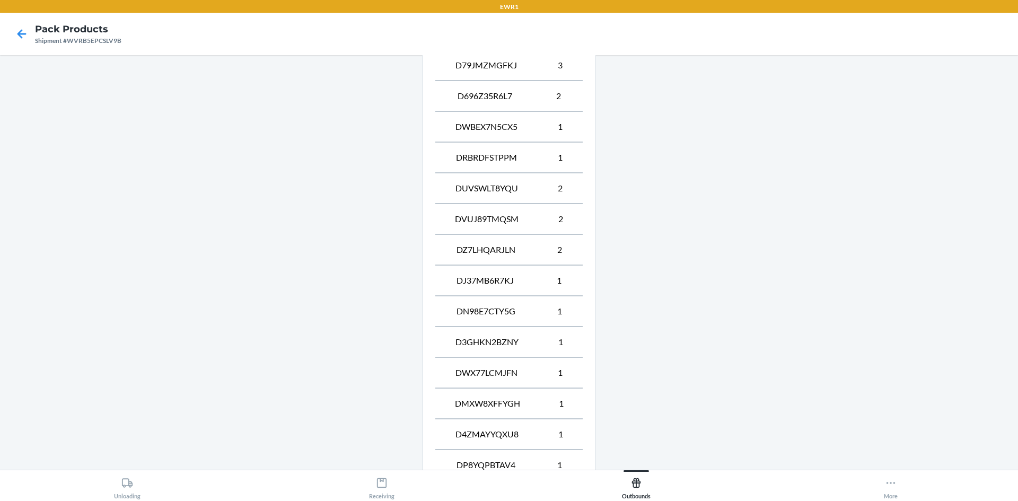
scroll to position [1149, 0]
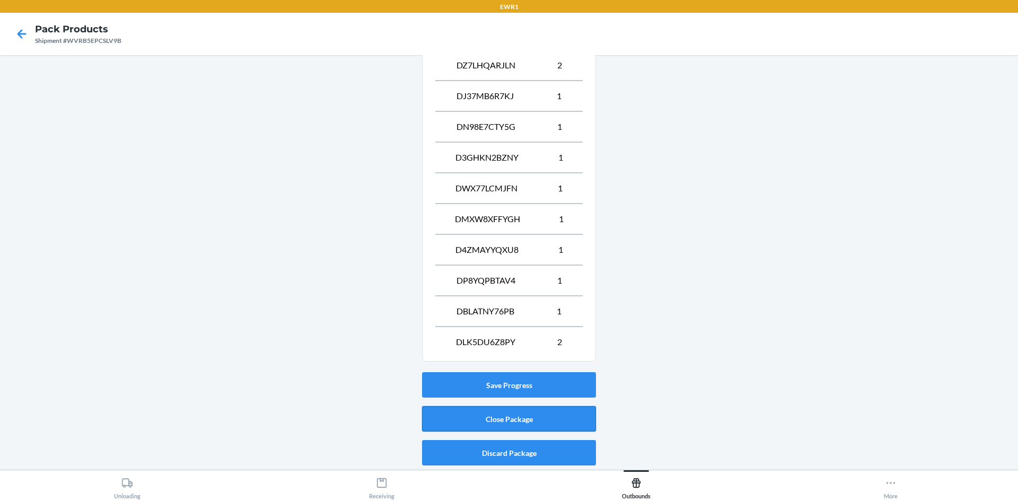
click at [510, 423] on button "Close Package" at bounding box center [509, 418] width 174 height 25
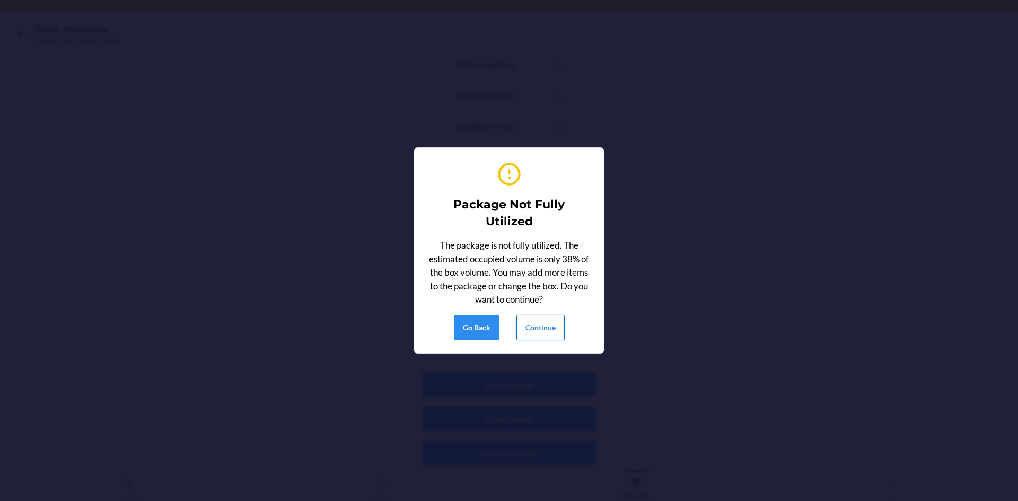
click at [533, 331] on button "Continue" at bounding box center [541, 327] width 48 height 25
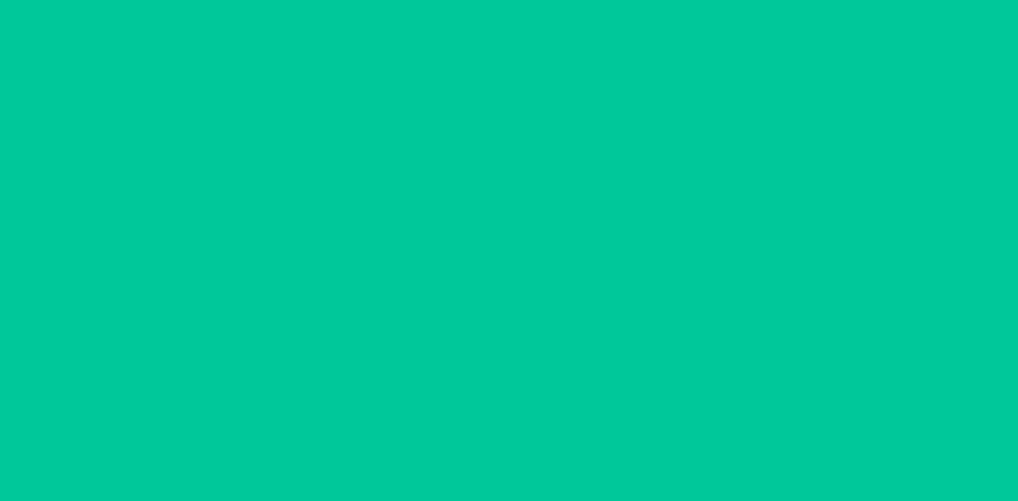
scroll to position [10, 0]
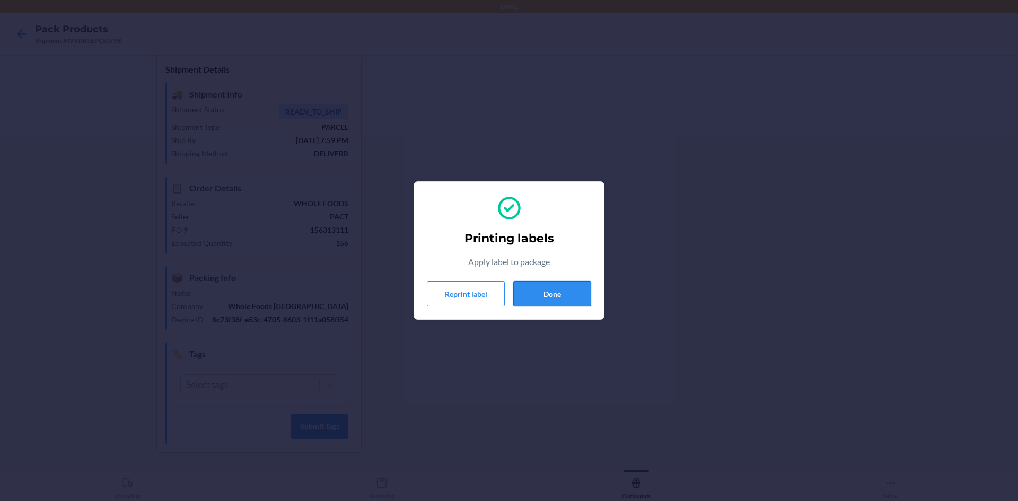
click at [574, 295] on button "Done" at bounding box center [552, 293] width 78 height 25
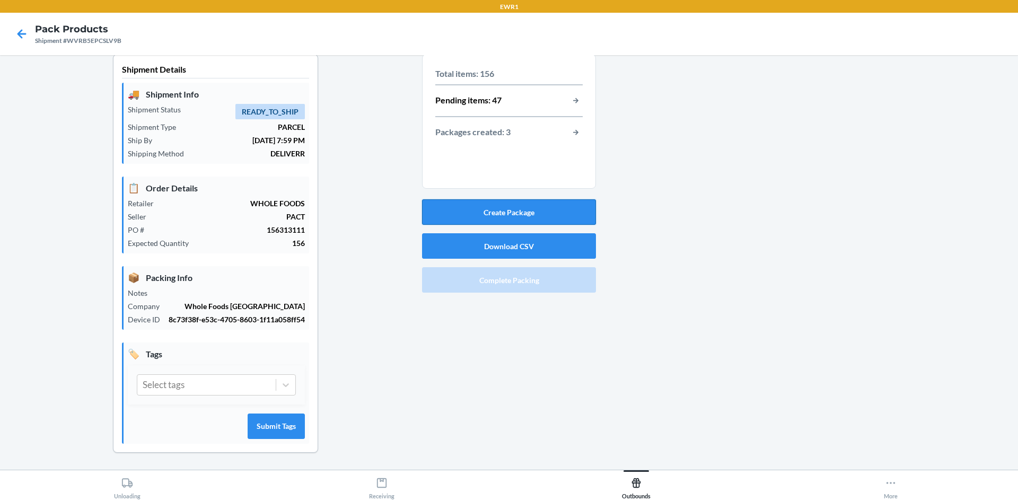
click at [548, 213] on button "Create Package" at bounding box center [509, 211] width 174 height 25
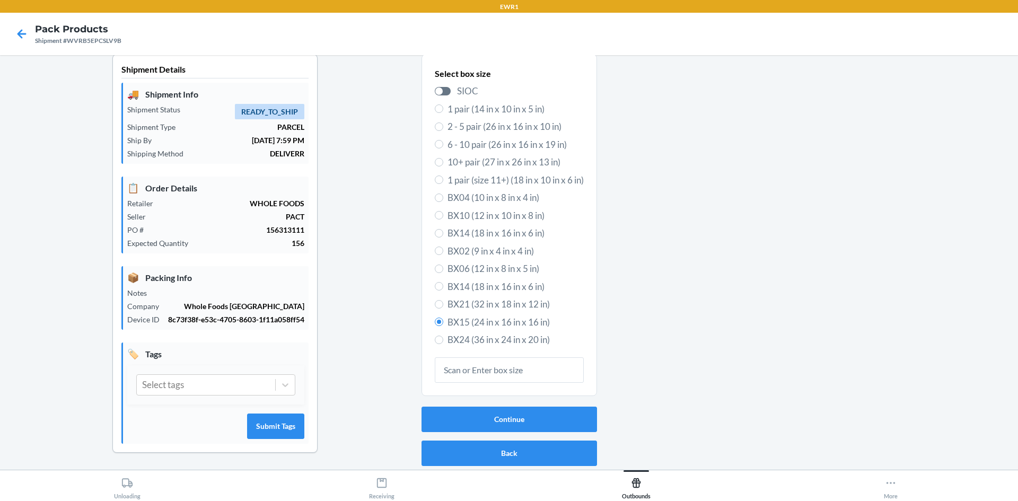
click at [485, 406] on div "Continue Back" at bounding box center [510, 436] width 176 height 68
click at [485, 418] on button "Continue" at bounding box center [510, 419] width 176 height 25
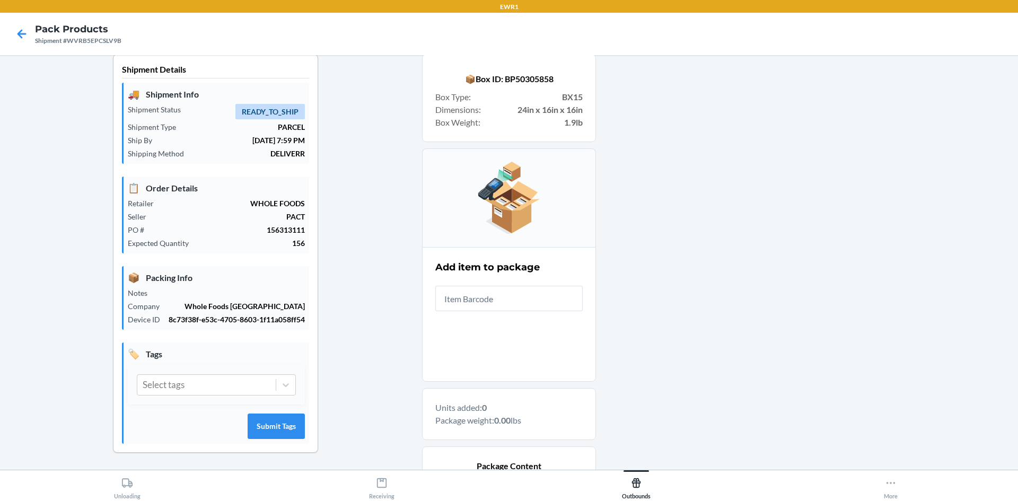
click at [496, 299] on input "text" at bounding box center [508, 298] width 147 height 25
type input "8402"
click at [558, 301] on input "text" at bounding box center [508, 298] width 147 height 25
type input "197551"
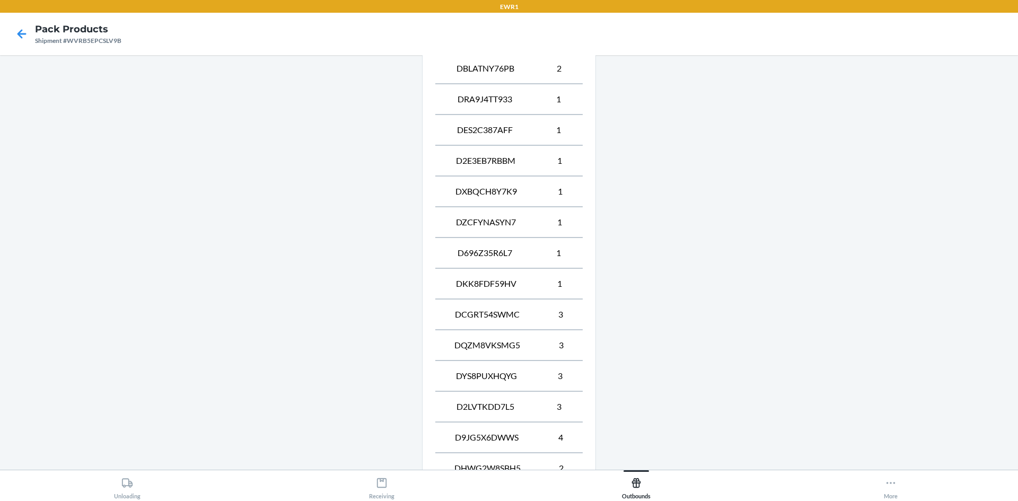
scroll to position [841, 0]
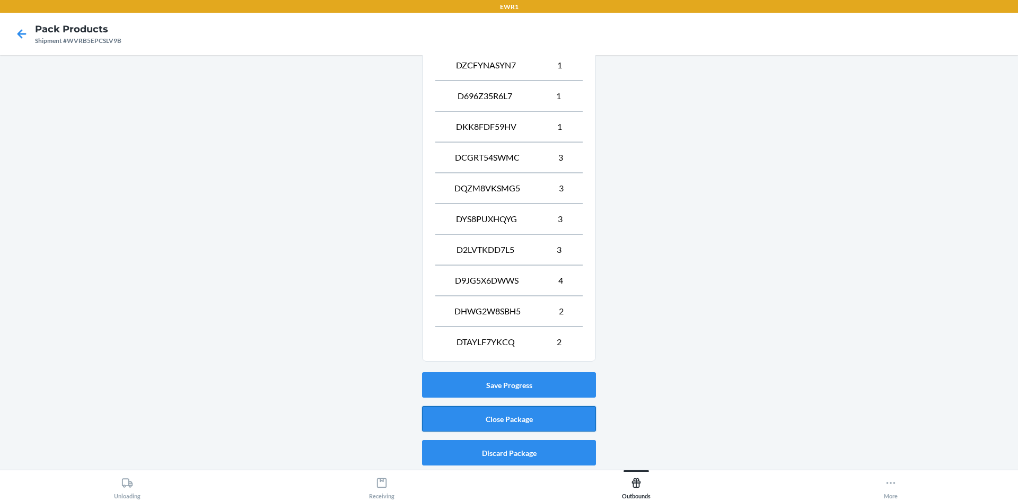
click at [554, 417] on button "Close Package" at bounding box center [509, 418] width 174 height 25
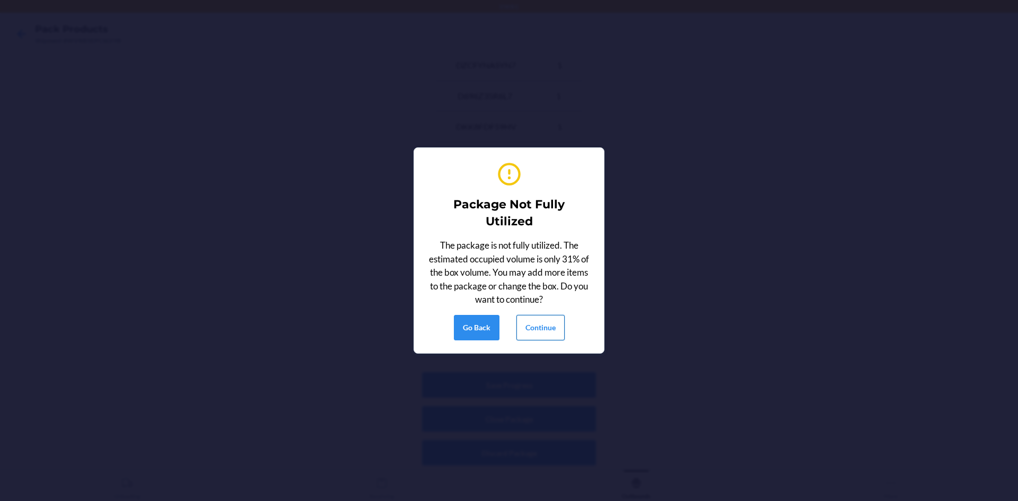
click at [558, 331] on button "Continue" at bounding box center [541, 327] width 48 height 25
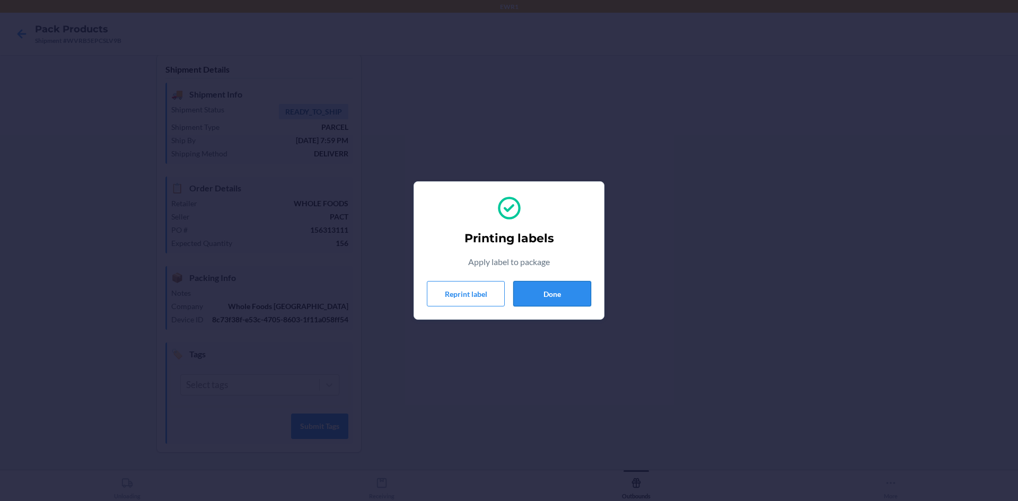
click at [547, 299] on button "Done" at bounding box center [552, 293] width 78 height 25
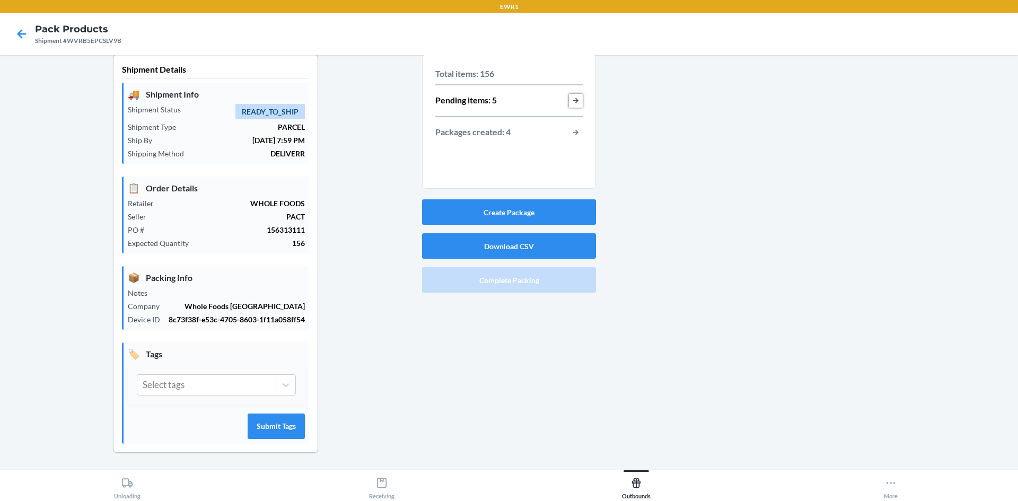
click at [569, 99] on button "button-view-pending-items" at bounding box center [576, 101] width 14 height 14
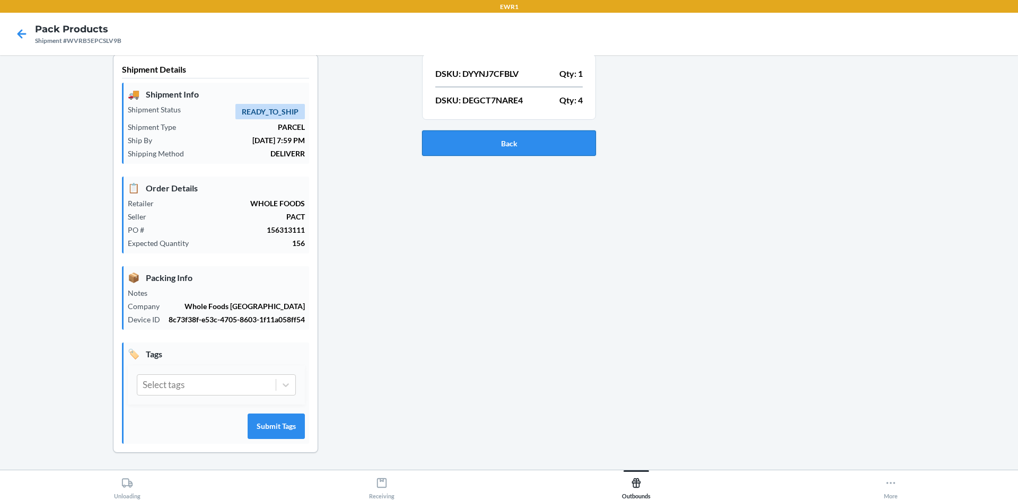
click at [454, 147] on button "Back" at bounding box center [509, 142] width 174 height 25
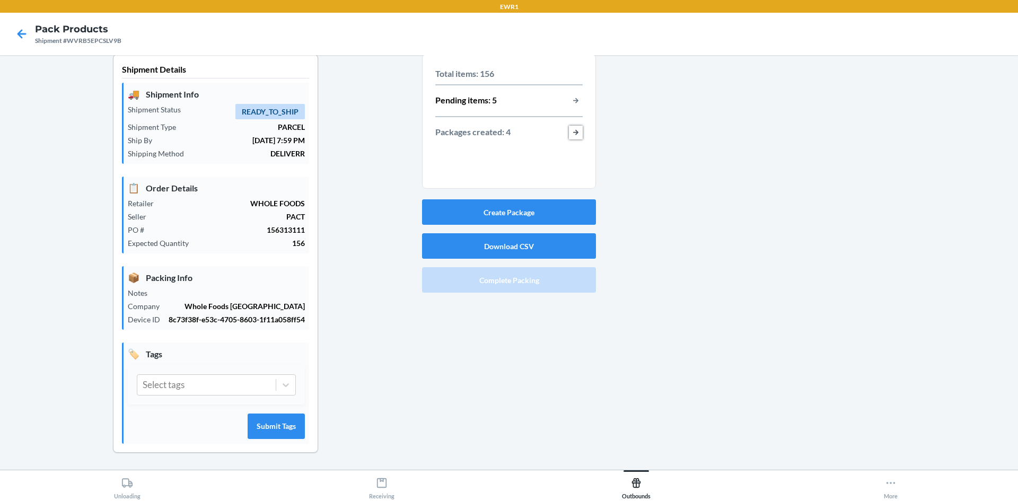
click at [574, 132] on button "button-view-packages-created" at bounding box center [576, 133] width 14 height 14
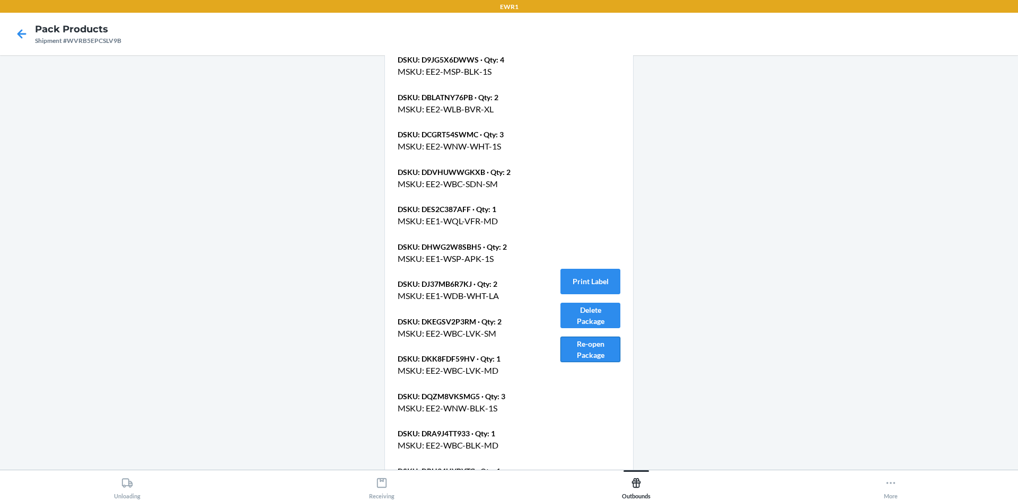
click at [592, 337] on button "Re-open Package" at bounding box center [591, 349] width 60 height 25
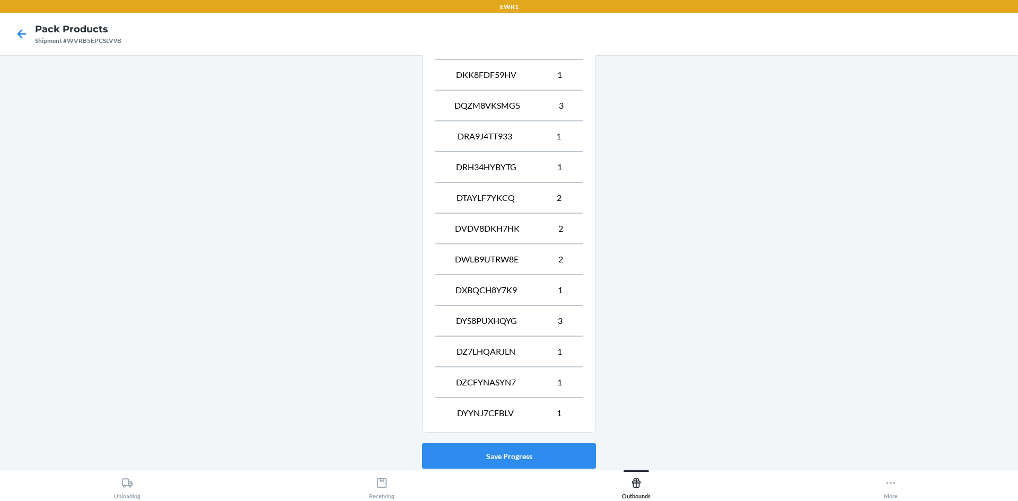
scroll to position [872, 0]
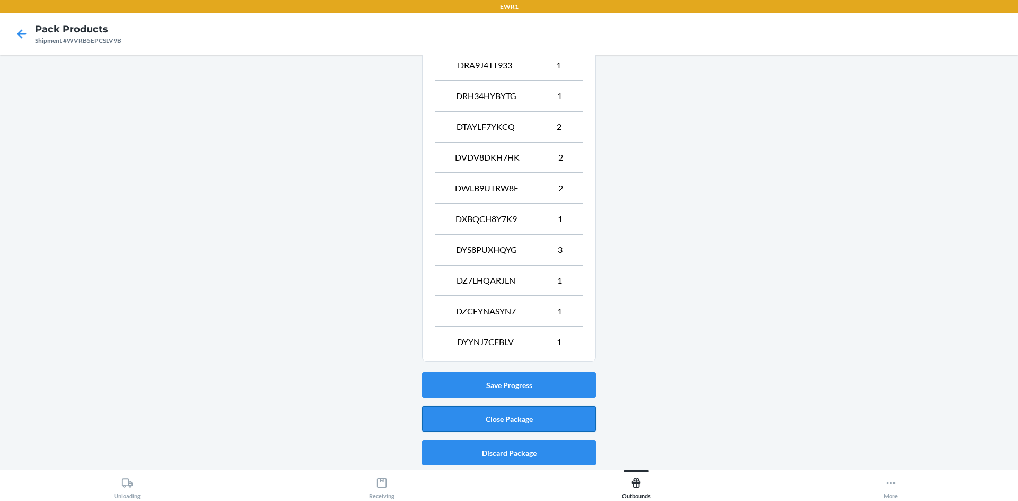
click at [529, 422] on button "Close Package" at bounding box center [509, 418] width 174 height 25
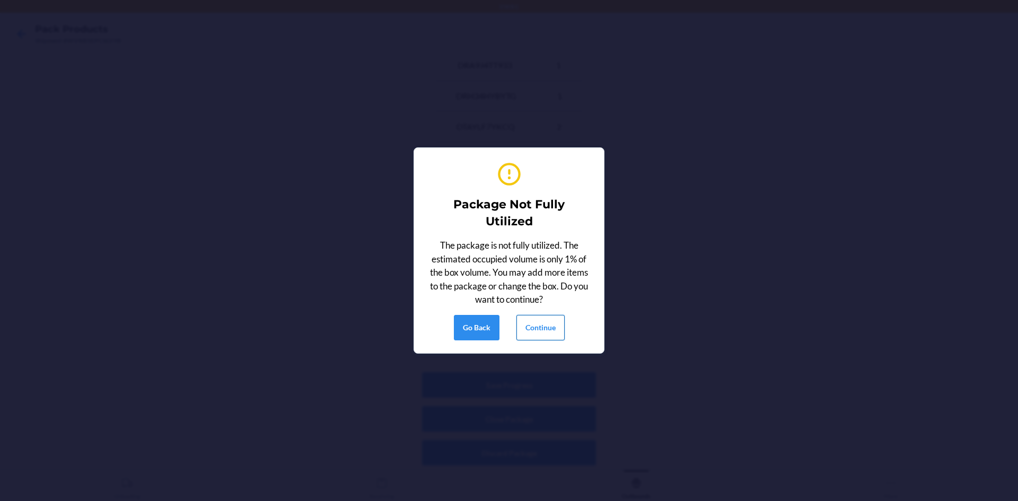
click at [551, 332] on button "Continue" at bounding box center [541, 327] width 48 height 25
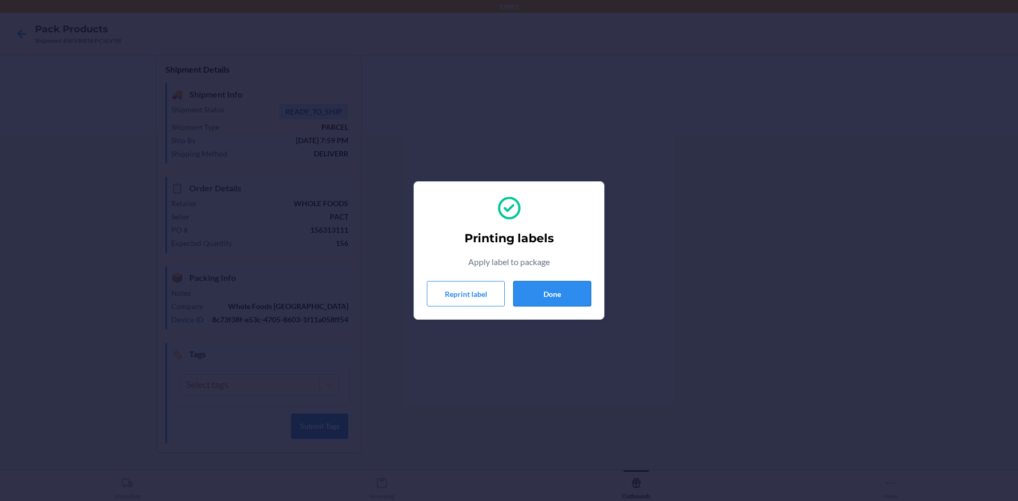
click at [539, 295] on button "Done" at bounding box center [552, 293] width 78 height 25
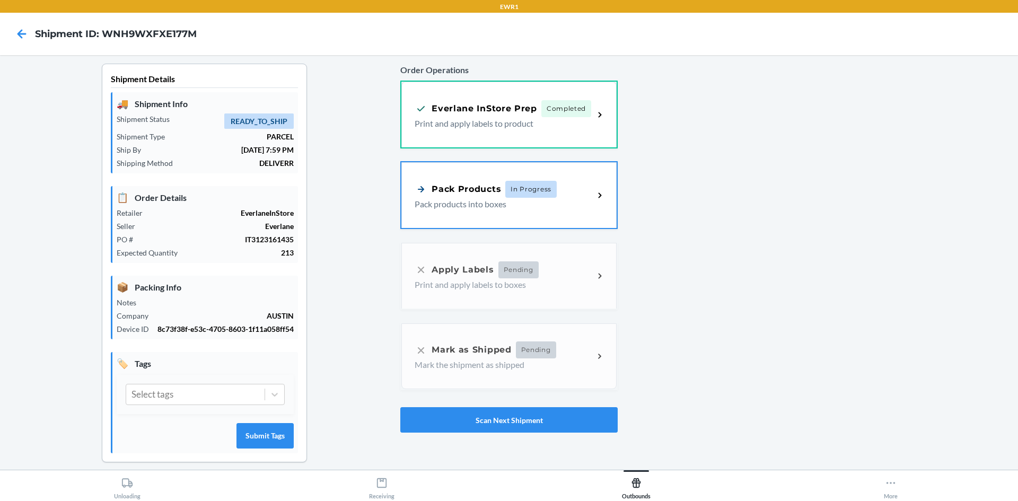
click at [552, 274] on div "Order Operations Everlane InStore Prep Completed Print and apply labels to prod…" at bounding box center [508, 248] width 217 height 378
click at [534, 199] on p "Pack products into boxes" at bounding box center [500, 203] width 171 height 13
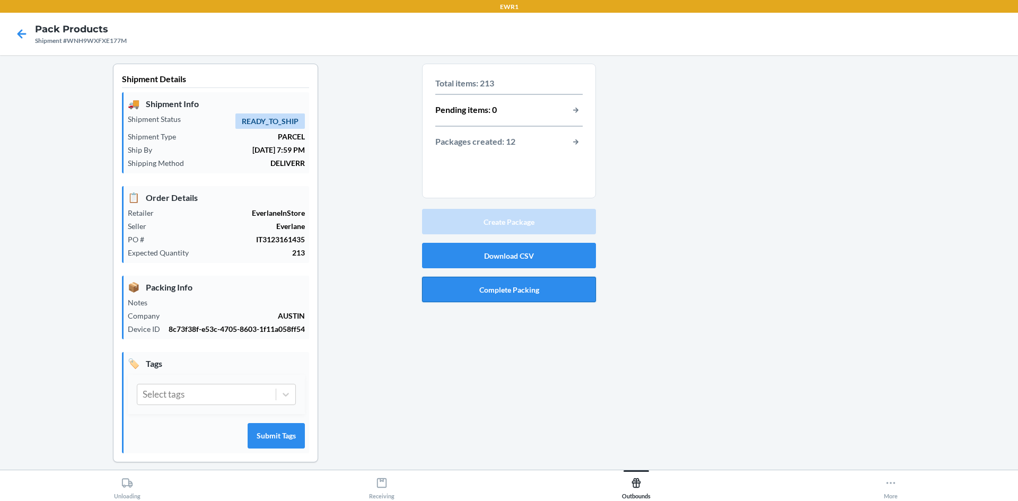
click at [519, 291] on button "Complete Packing" at bounding box center [509, 289] width 174 height 25
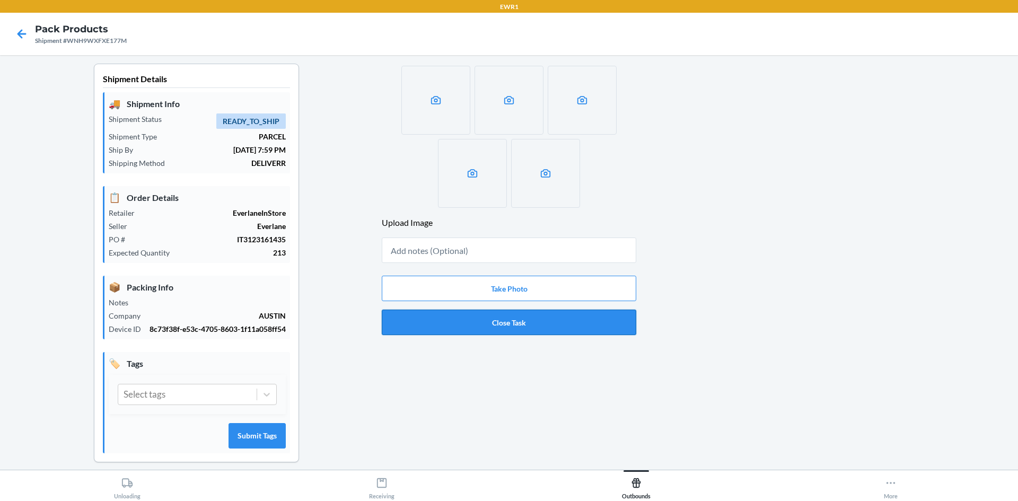
click at [513, 323] on button "Close Task" at bounding box center [509, 322] width 255 height 25
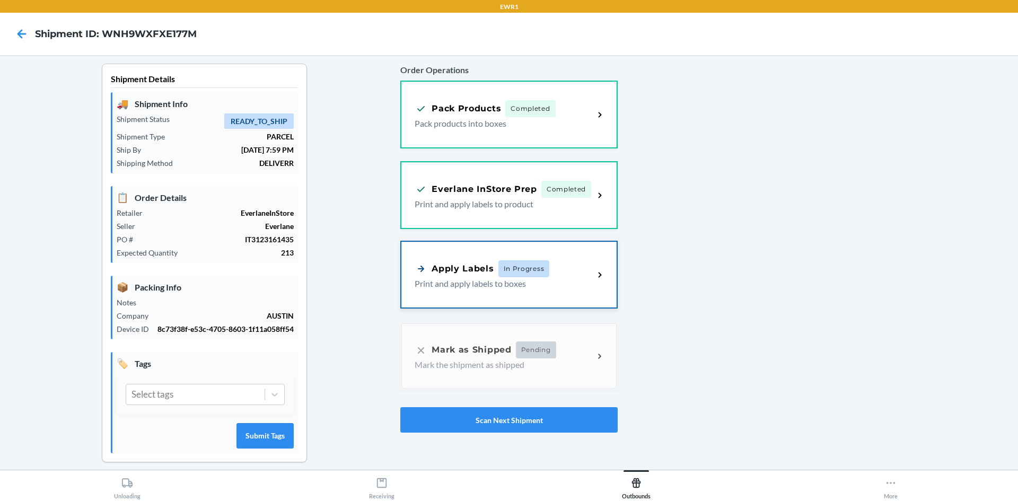
click at [553, 278] on p "Print and apply labels to boxes" at bounding box center [500, 283] width 171 height 13
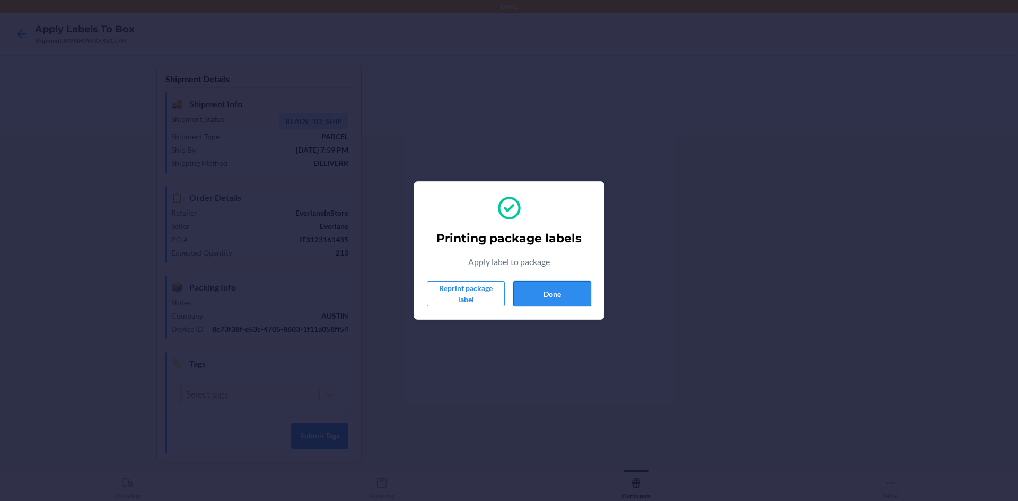
click at [531, 295] on button "Done" at bounding box center [552, 293] width 78 height 25
click at [600, 339] on div "Printing package labels Apply label to package Reprint package label Done" at bounding box center [509, 250] width 1018 height 501
click at [544, 297] on button "Done" at bounding box center [552, 293] width 78 height 25
click at [545, 297] on button "Done" at bounding box center [552, 293] width 78 height 25
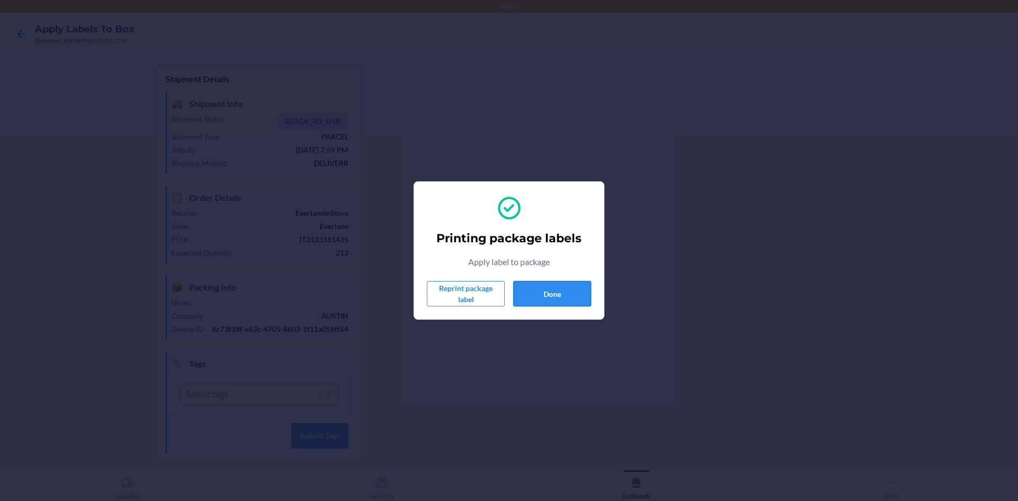
click at [581, 297] on button "Done" at bounding box center [552, 293] width 78 height 25
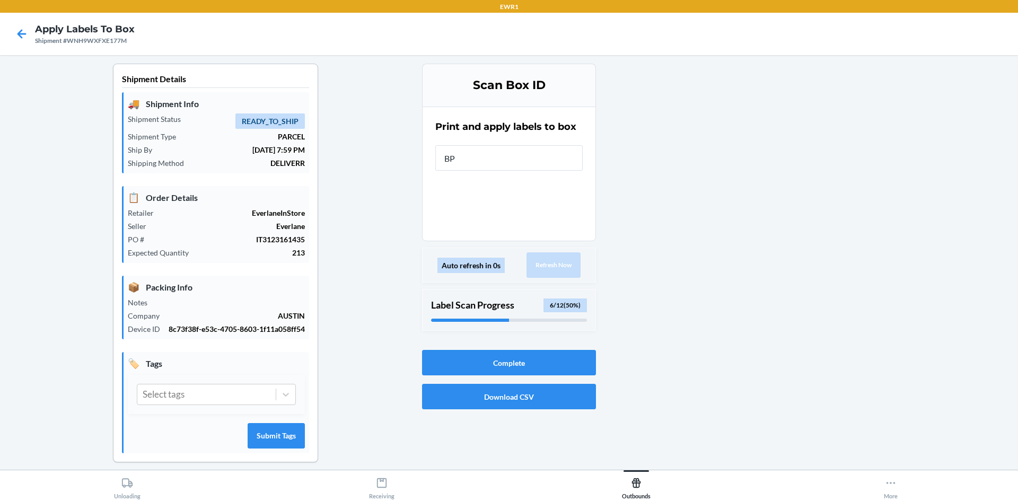
type input "BP7"
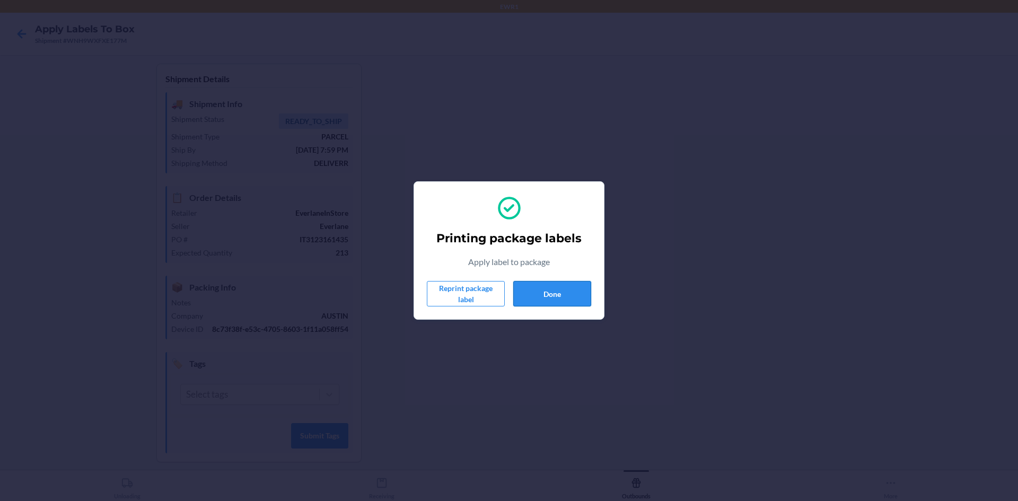
click at [581, 297] on button "Done" at bounding box center [552, 293] width 78 height 25
click at [562, 295] on button "Done" at bounding box center [552, 293] width 78 height 25
click at [576, 293] on button "Done" at bounding box center [552, 293] width 78 height 25
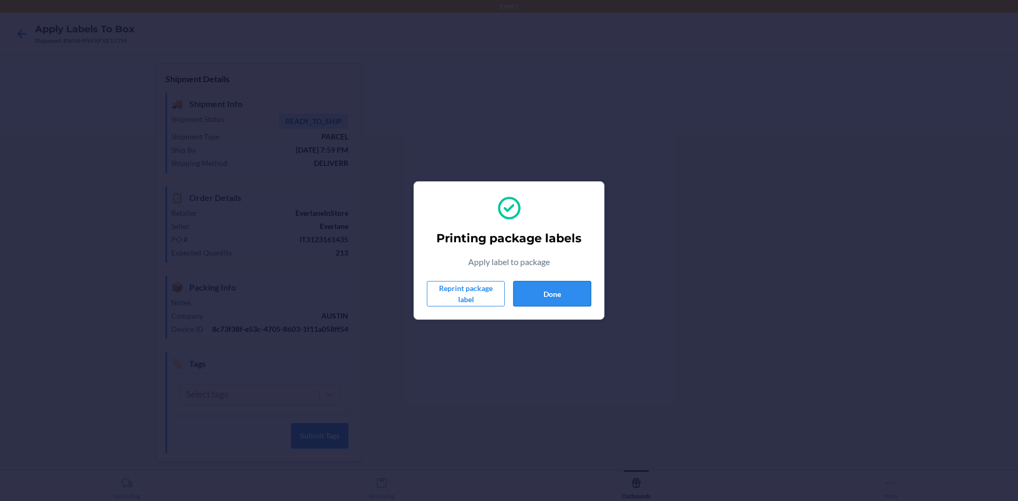
click at [548, 281] on button "Done" at bounding box center [552, 293] width 78 height 25
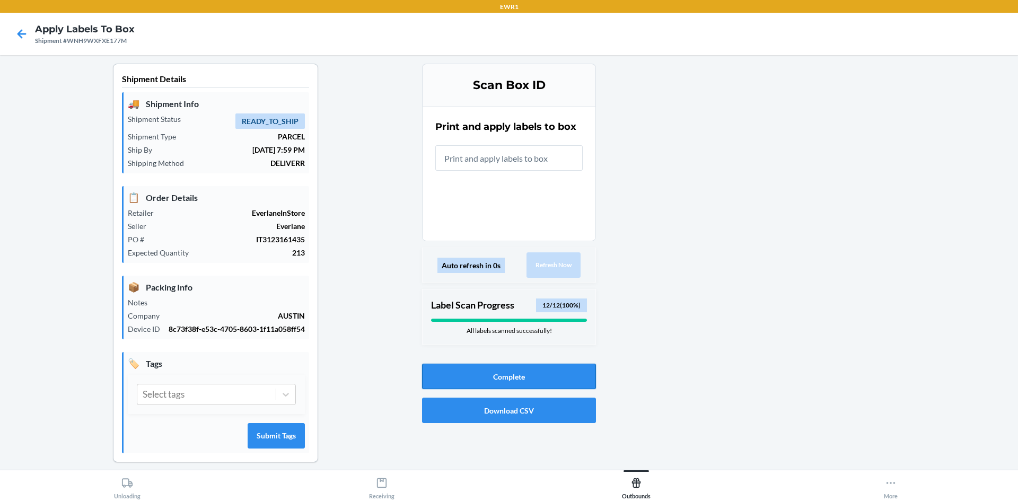
click at [531, 381] on button "Complete" at bounding box center [509, 376] width 174 height 25
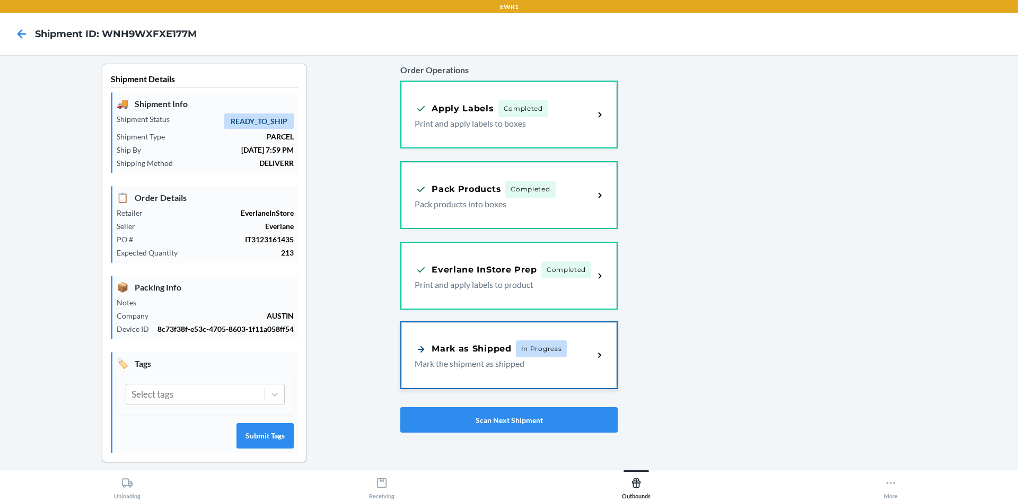
click at [510, 366] on p "Mark the shipment as shipped" at bounding box center [500, 363] width 171 height 13
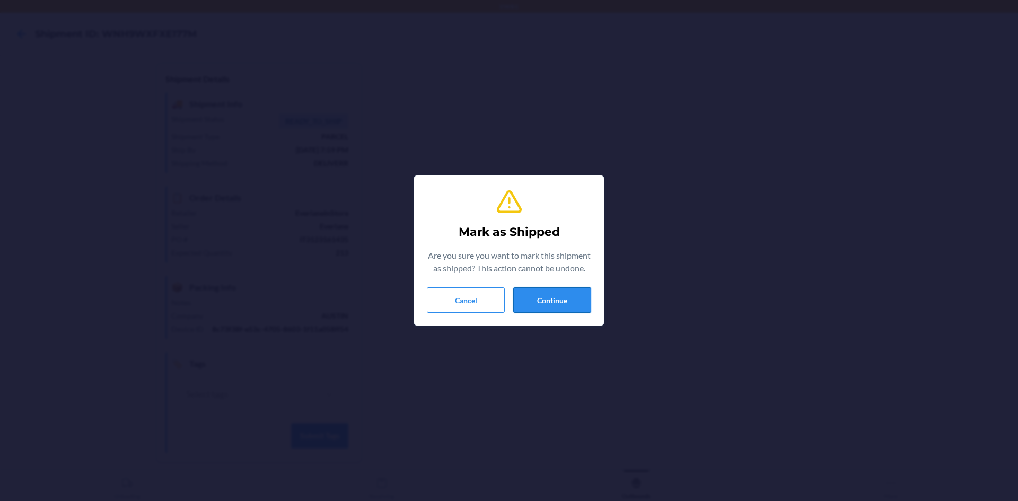
click at [553, 304] on button "Continue" at bounding box center [552, 299] width 78 height 25
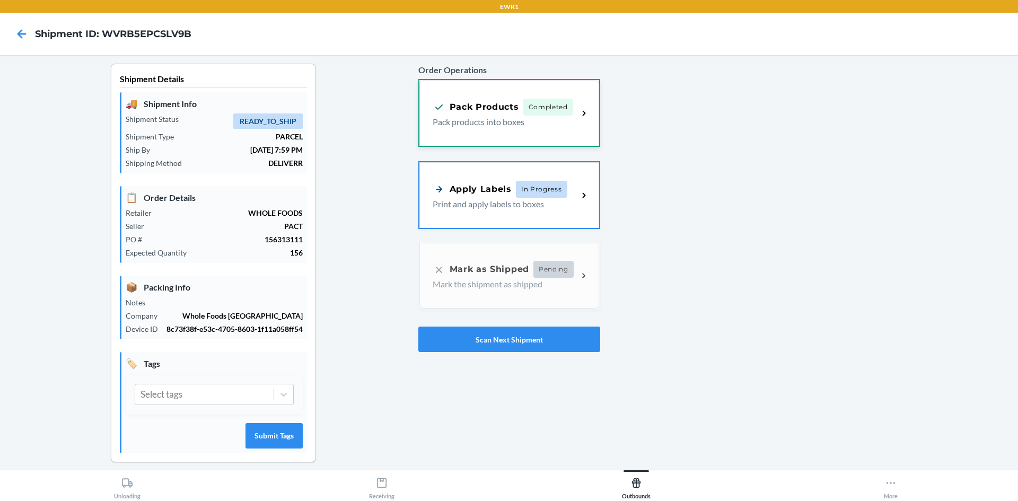
click at [513, 118] on p "Pack products into boxes" at bounding box center [501, 122] width 137 height 13
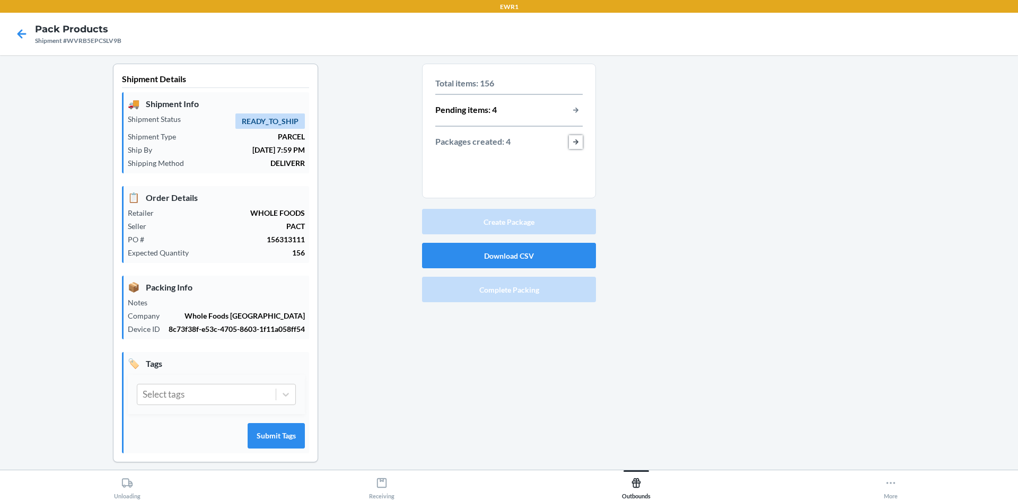
click at [572, 142] on button "button-view-packages-created" at bounding box center [576, 142] width 14 height 14
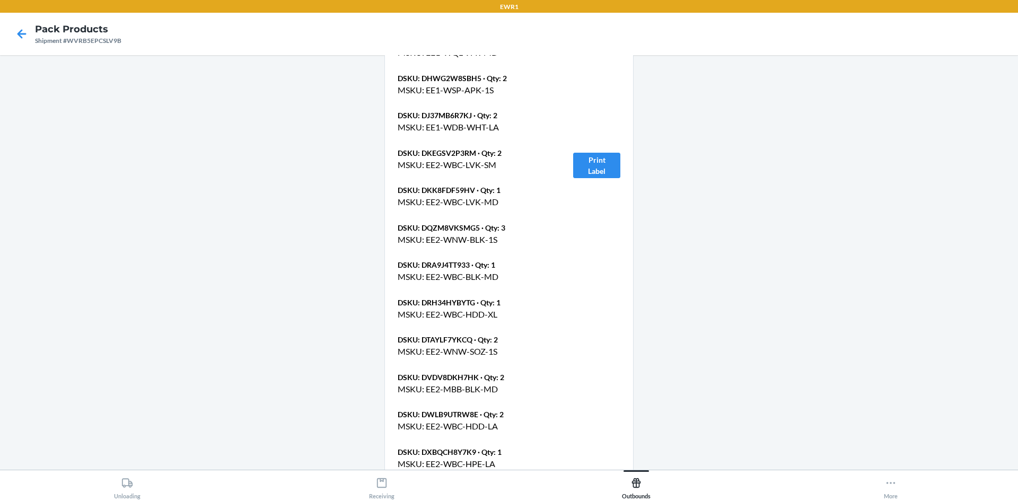
scroll to position [3445, 0]
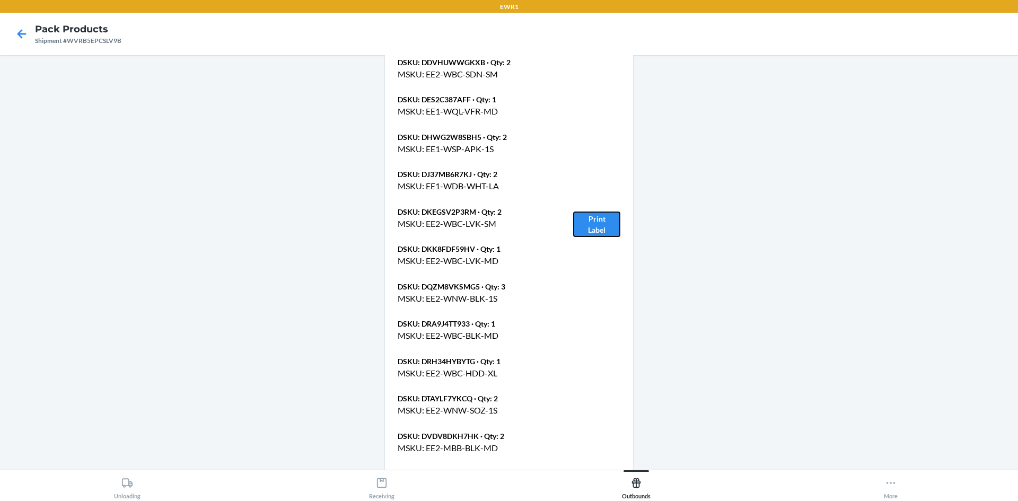
drag, startPoint x: 588, startPoint y: 153, endPoint x: 577, endPoint y: 164, distance: 15.0
click at [587, 212] on button "Print Label" at bounding box center [596, 224] width 47 height 25
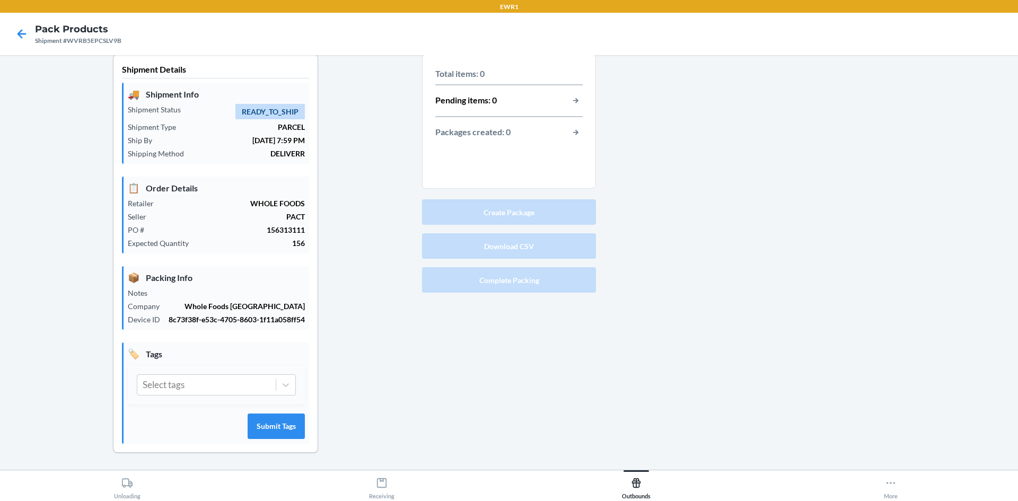
scroll to position [10, 0]
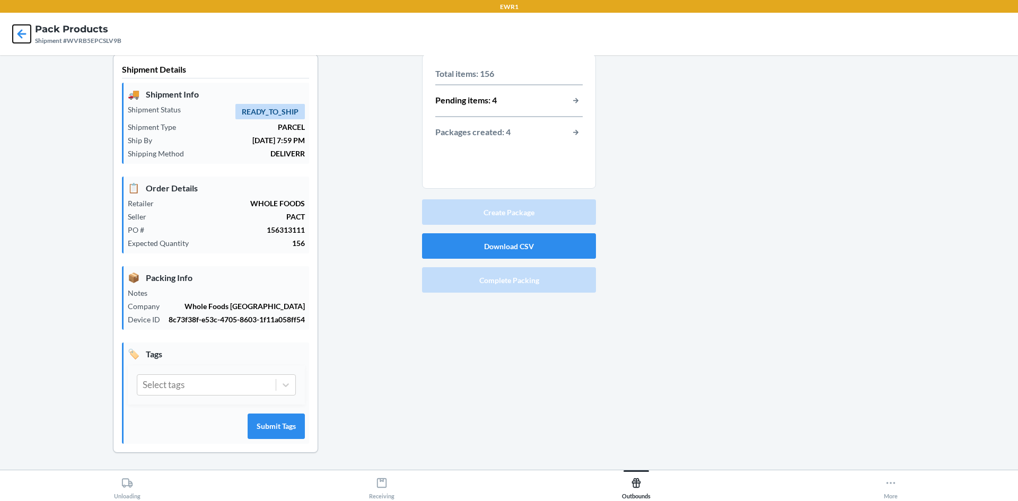
click at [23, 38] on icon at bounding box center [22, 34] width 18 height 18
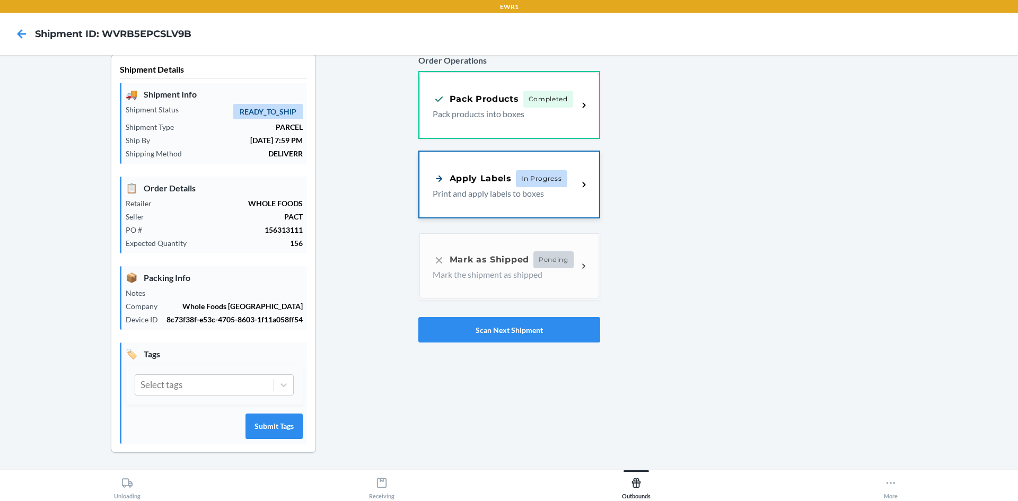
click at [543, 187] on p "Print and apply labels to boxes" at bounding box center [501, 193] width 137 height 13
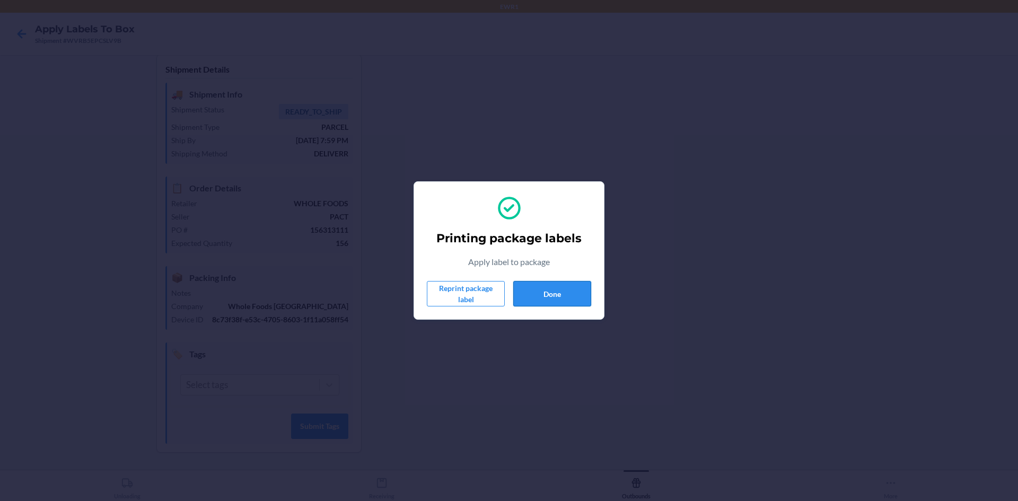
click at [569, 291] on button "Done" at bounding box center [552, 293] width 78 height 25
click at [555, 303] on button "Done" at bounding box center [552, 293] width 78 height 25
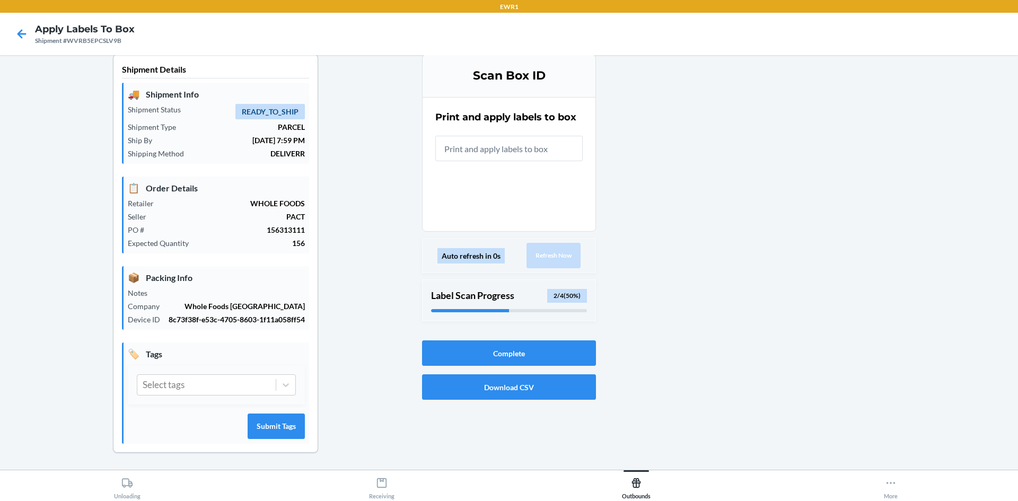
click at [489, 152] on input "text" at bounding box center [508, 148] width 147 height 25
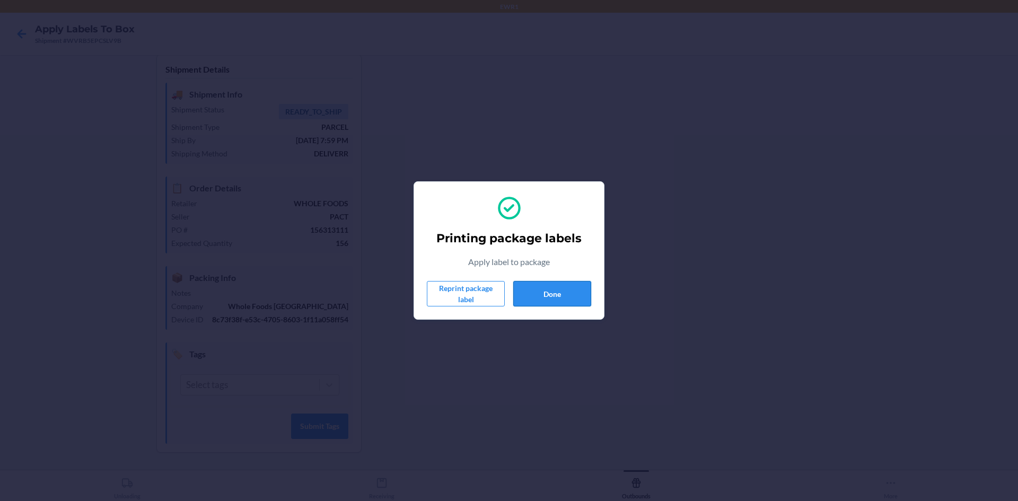
click at [542, 291] on button "Done" at bounding box center [552, 293] width 78 height 25
click at [561, 304] on button "Done" at bounding box center [552, 293] width 78 height 25
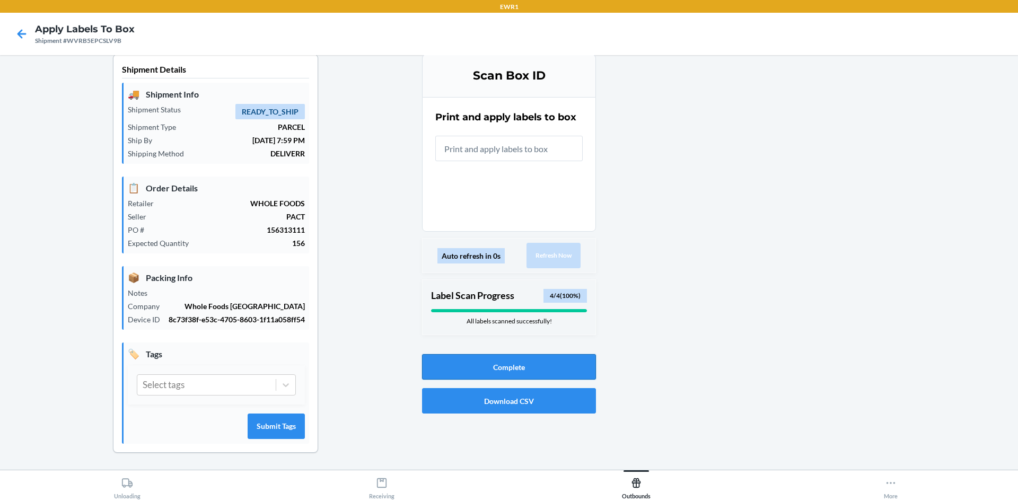
click at [509, 362] on button "Complete" at bounding box center [509, 366] width 174 height 25
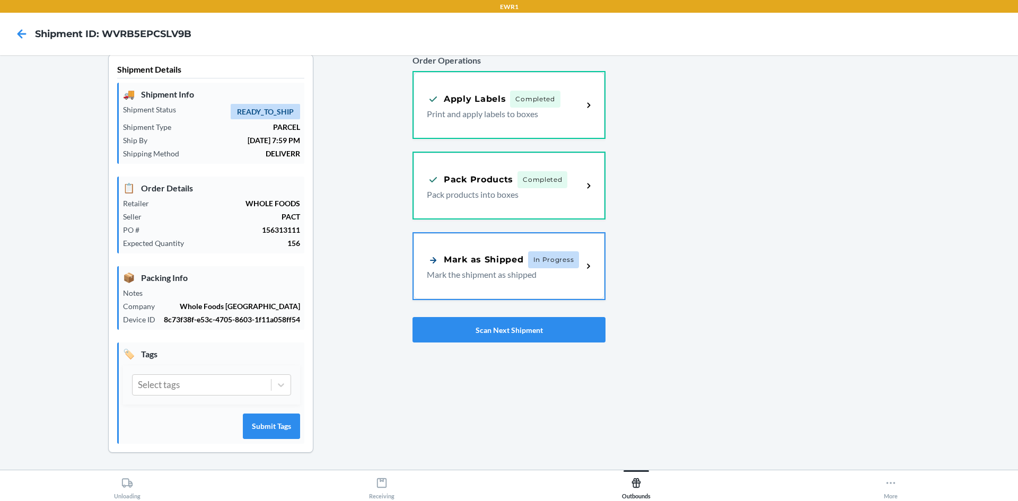
drag, startPoint x: 485, startPoint y: 266, endPoint x: 509, endPoint y: 267, distance: 23.9
click at [485, 266] on div "Mark as Shipped In Progress" at bounding box center [503, 259] width 152 height 17
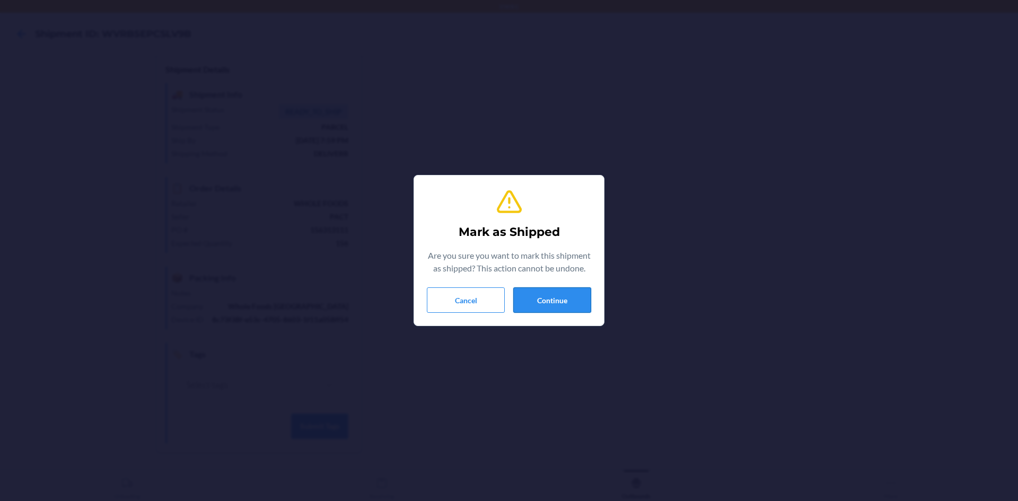
click at [555, 305] on button "Continue" at bounding box center [552, 299] width 78 height 25
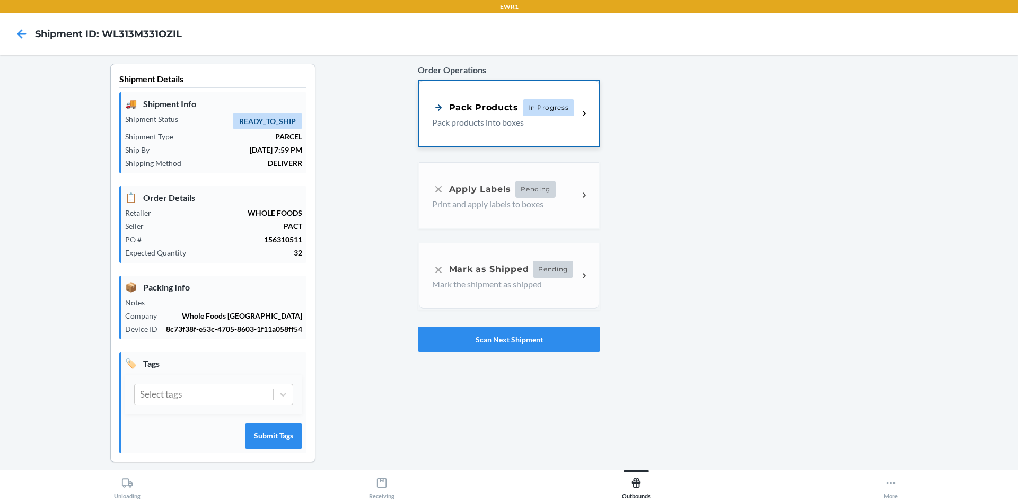
click at [483, 113] on div "Pack Products" at bounding box center [475, 107] width 86 height 13
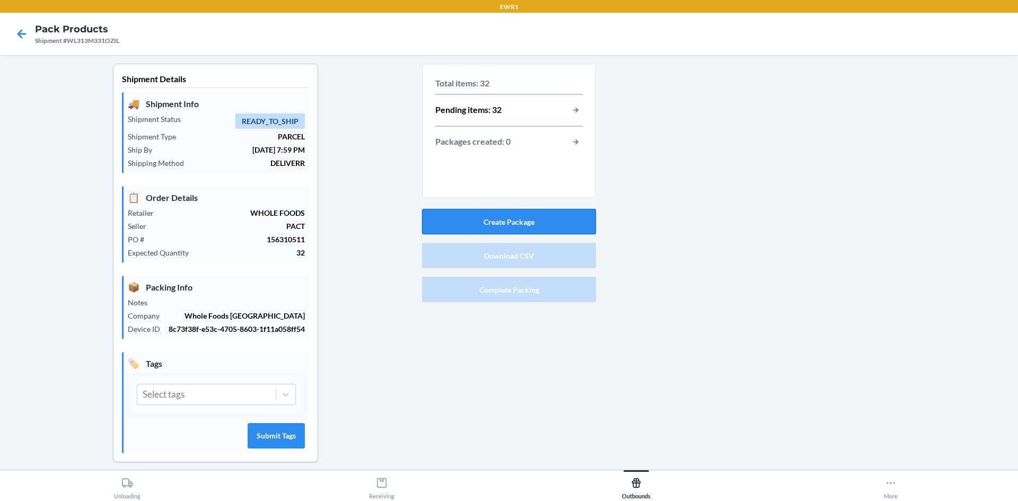
click at [550, 218] on button "Create Package" at bounding box center [509, 221] width 174 height 25
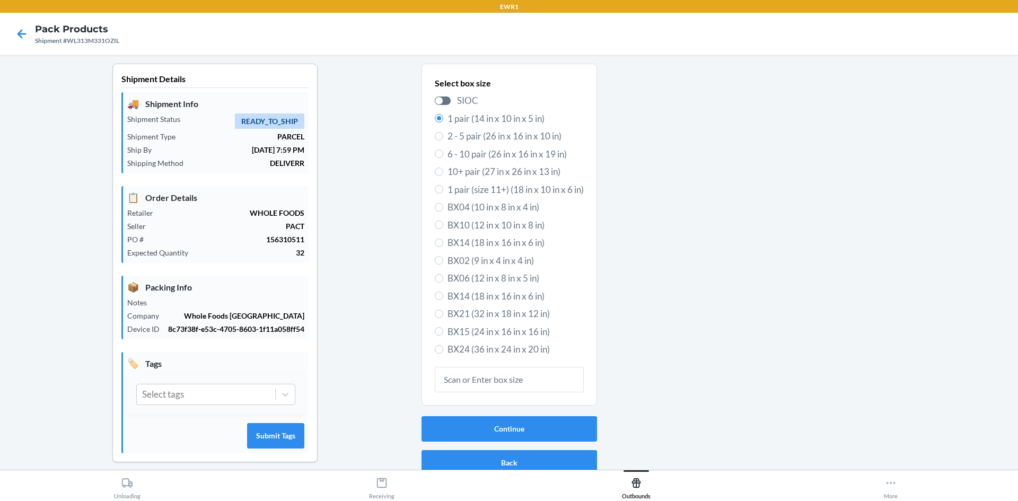
click at [510, 336] on span "BX15 (24 in x 16 in x 16 in)" at bounding box center [516, 332] width 136 height 14
click at [443, 336] on input "BX15 (24 in x 16 in x 16 in)" at bounding box center [439, 331] width 8 height 8
radio input "true"
radio input "false"
click at [528, 432] on button "Continue" at bounding box center [510, 428] width 176 height 25
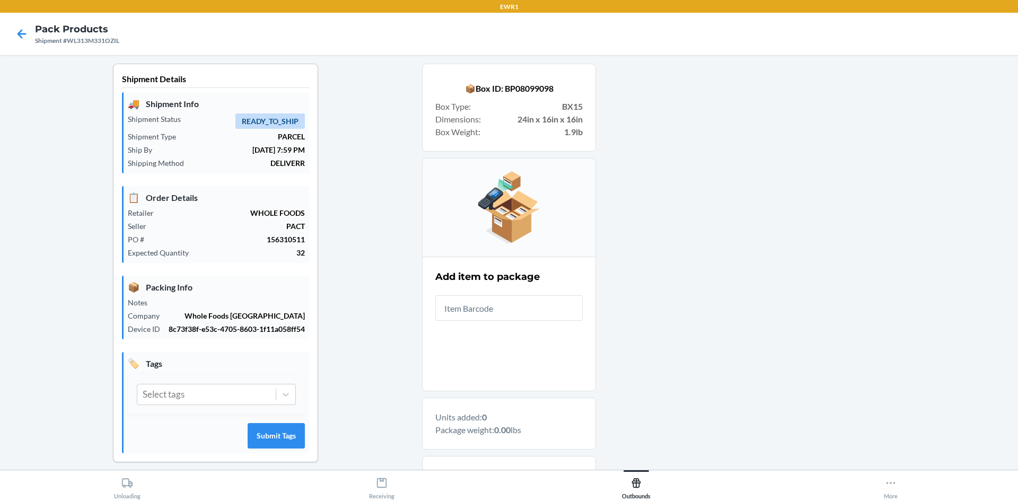
click at [518, 314] on input "text" at bounding box center [508, 307] width 147 height 25
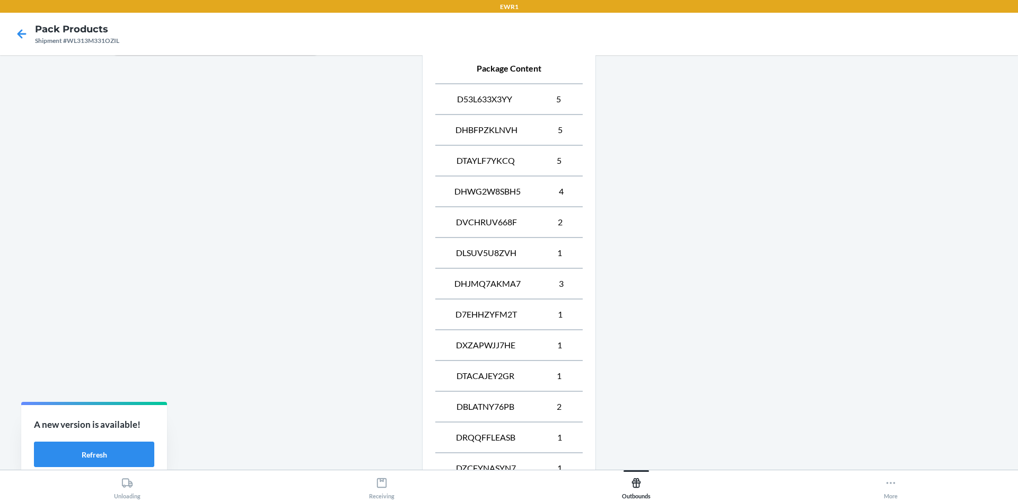
scroll to position [533, 0]
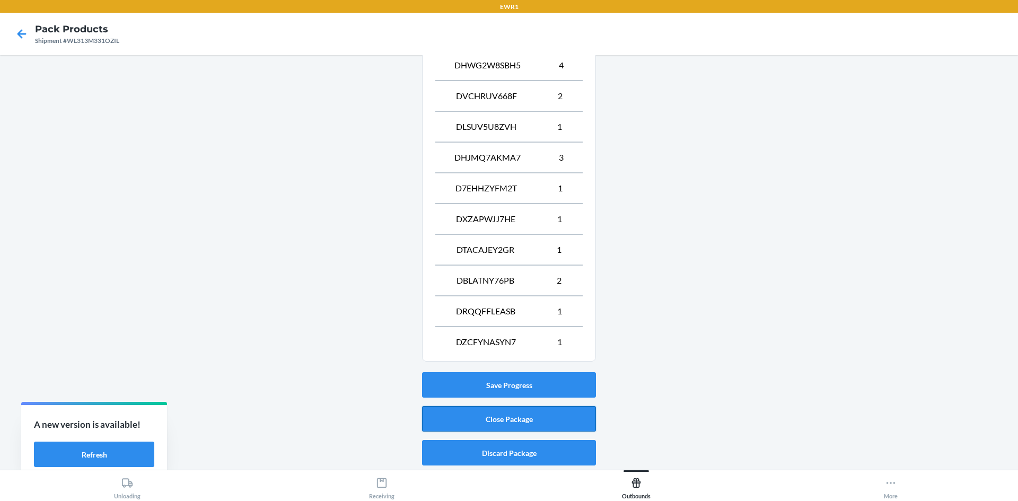
click at [536, 419] on button "Close Package" at bounding box center [509, 418] width 174 height 25
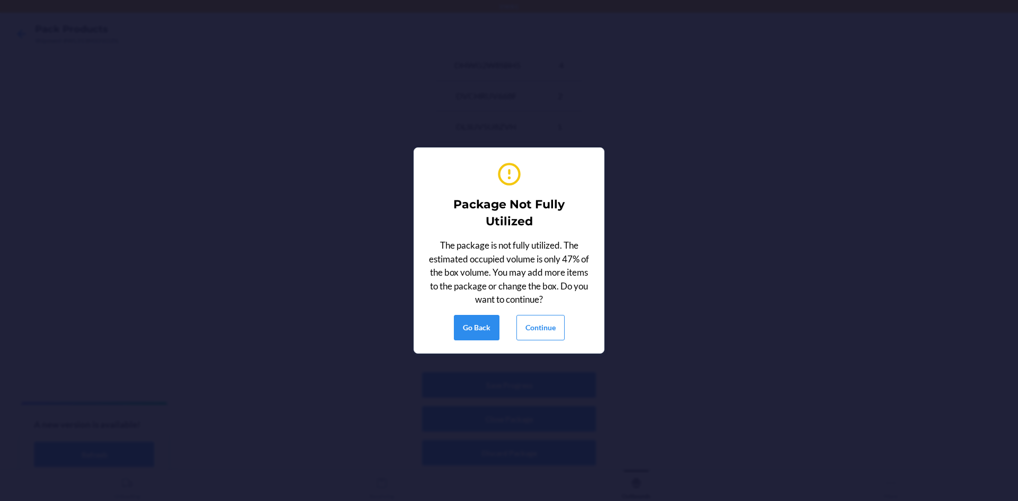
drag, startPoint x: 557, startPoint y: 290, endPoint x: 537, endPoint y: 306, distance: 26.4
click at [556, 293] on div "The package is not fully utilized. The estimated occupied volume is only 47% of…" at bounding box center [509, 273] width 164 height 68
click at [532, 336] on button "Continue" at bounding box center [541, 327] width 48 height 25
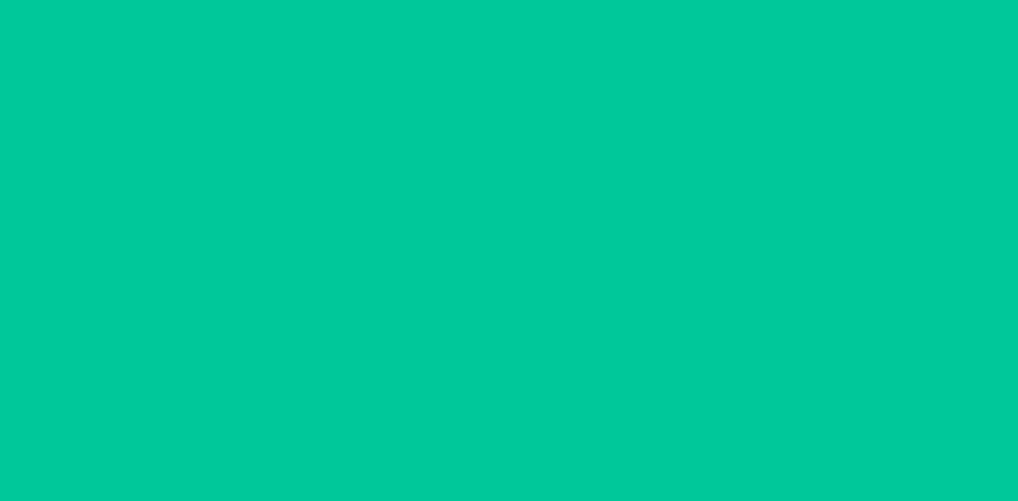
drag, startPoint x: 541, startPoint y: 331, endPoint x: 551, endPoint y: 328, distance: 9.9
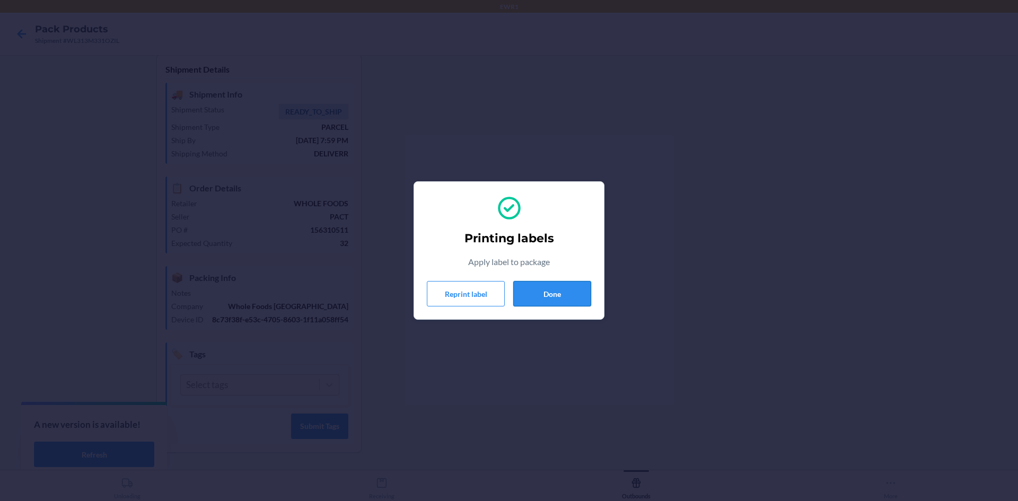
click at [575, 305] on button "Done" at bounding box center [552, 293] width 78 height 25
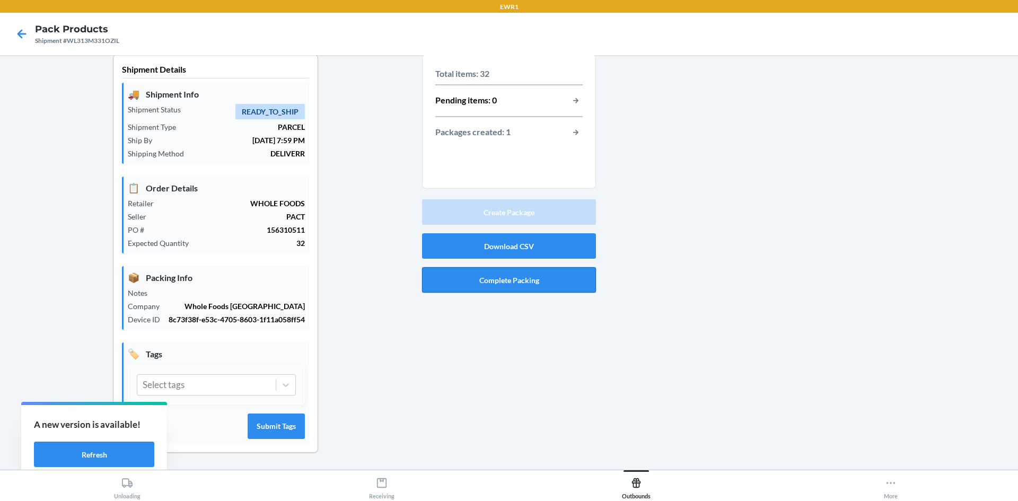
click at [506, 284] on button "Complete Packing" at bounding box center [509, 279] width 174 height 25
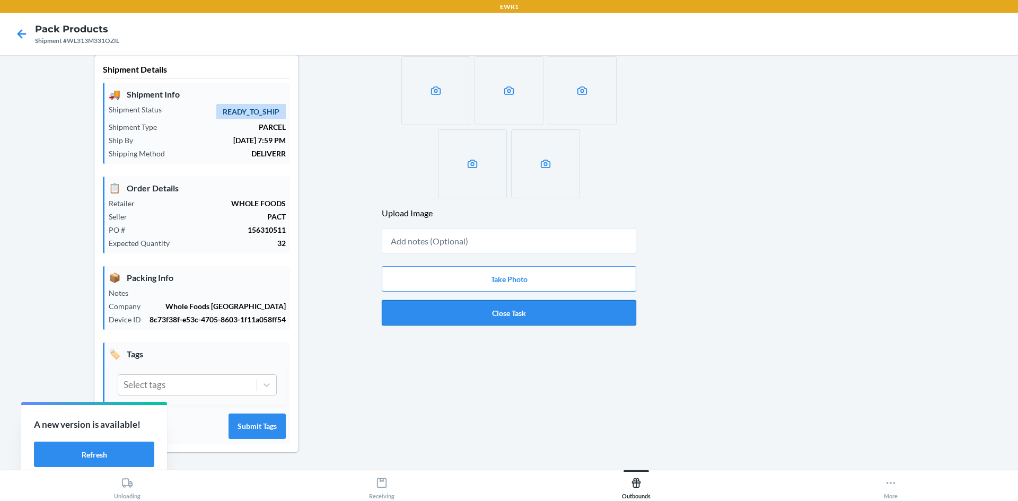
click at [487, 309] on button "Close Task" at bounding box center [509, 312] width 255 height 25
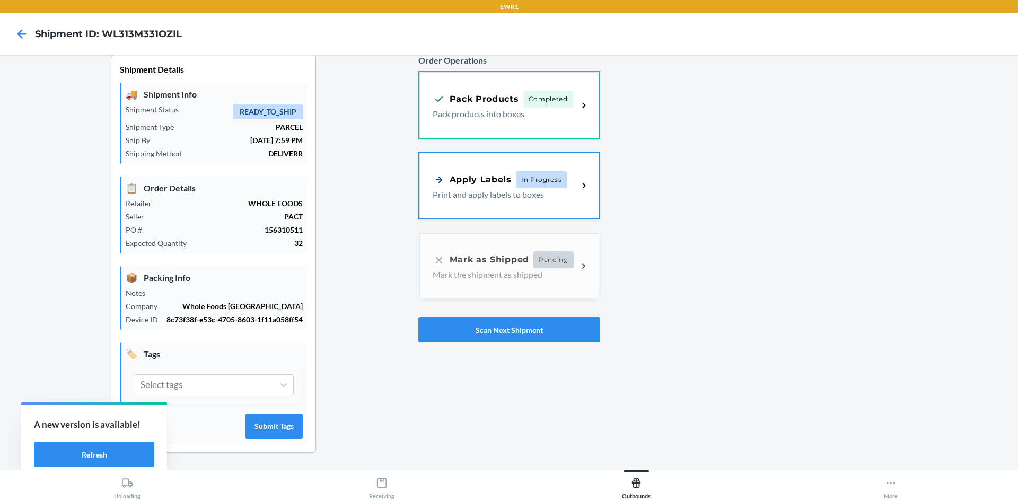
click at [498, 196] on p "Print and apply labels to boxes" at bounding box center [501, 194] width 137 height 13
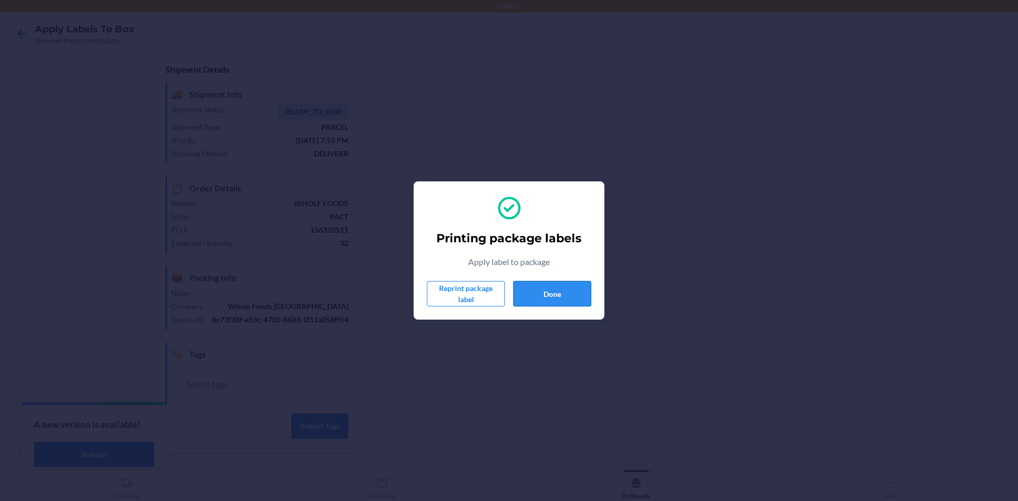
click at [546, 294] on button "Done" at bounding box center [552, 293] width 78 height 25
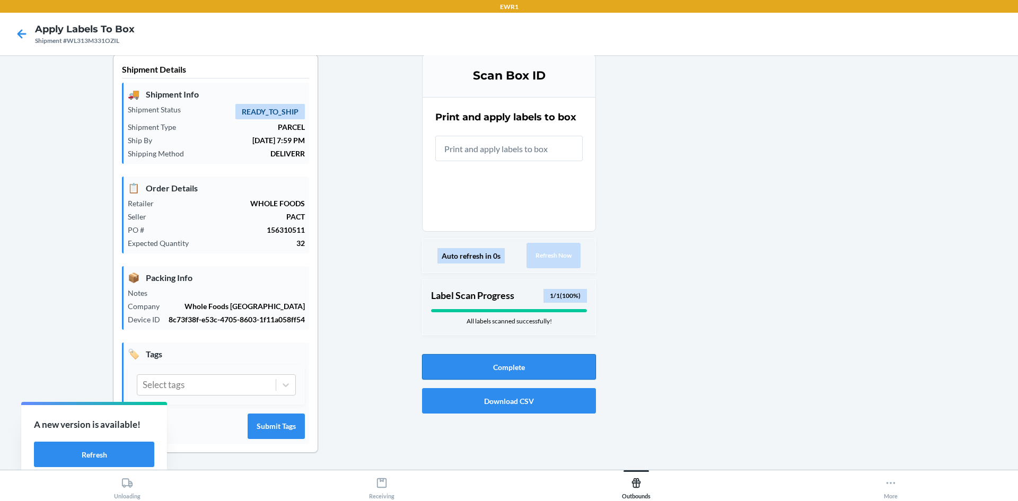
click at [564, 367] on button "Complete" at bounding box center [509, 366] width 174 height 25
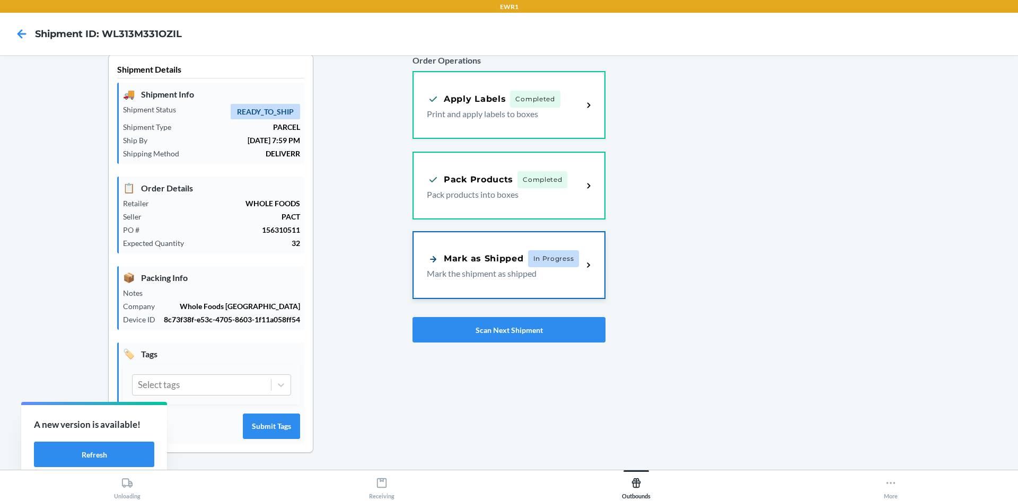
click at [496, 262] on div "Mark as Shipped" at bounding box center [475, 258] width 97 height 13
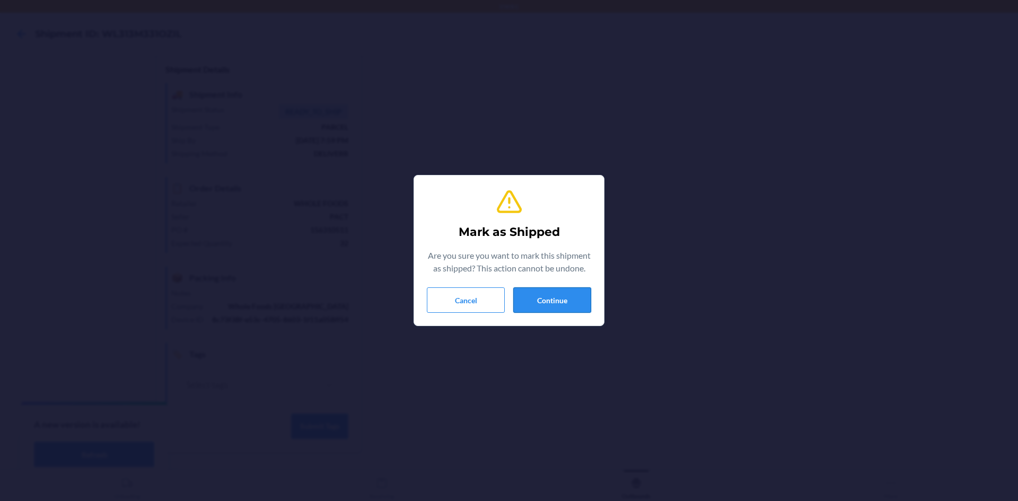
click at [551, 302] on button "Continue" at bounding box center [552, 299] width 78 height 25
